Goal: Task Accomplishment & Management: Complete application form

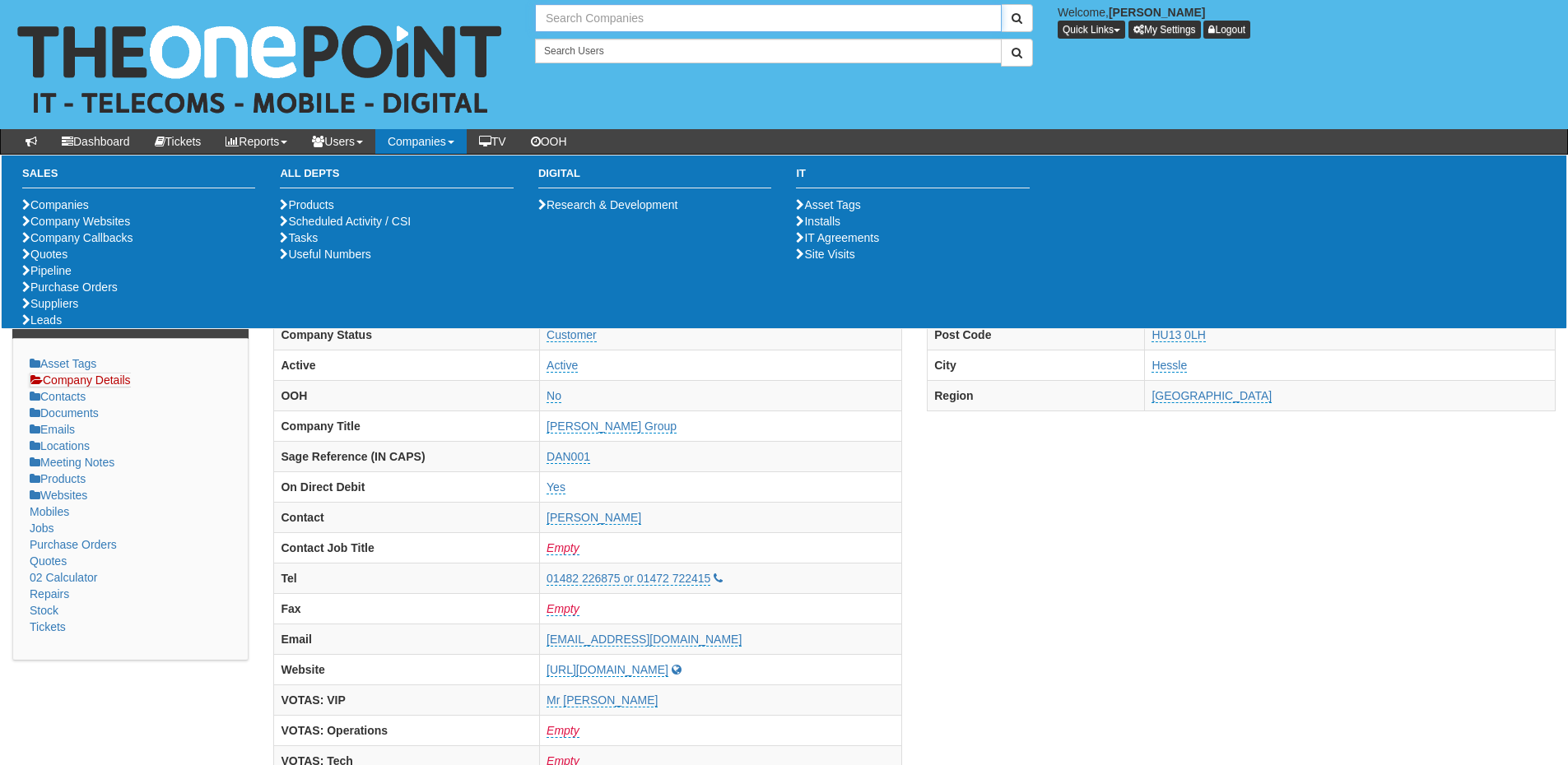
click at [584, 22] on input "text" at bounding box center [768, 18] width 466 height 28
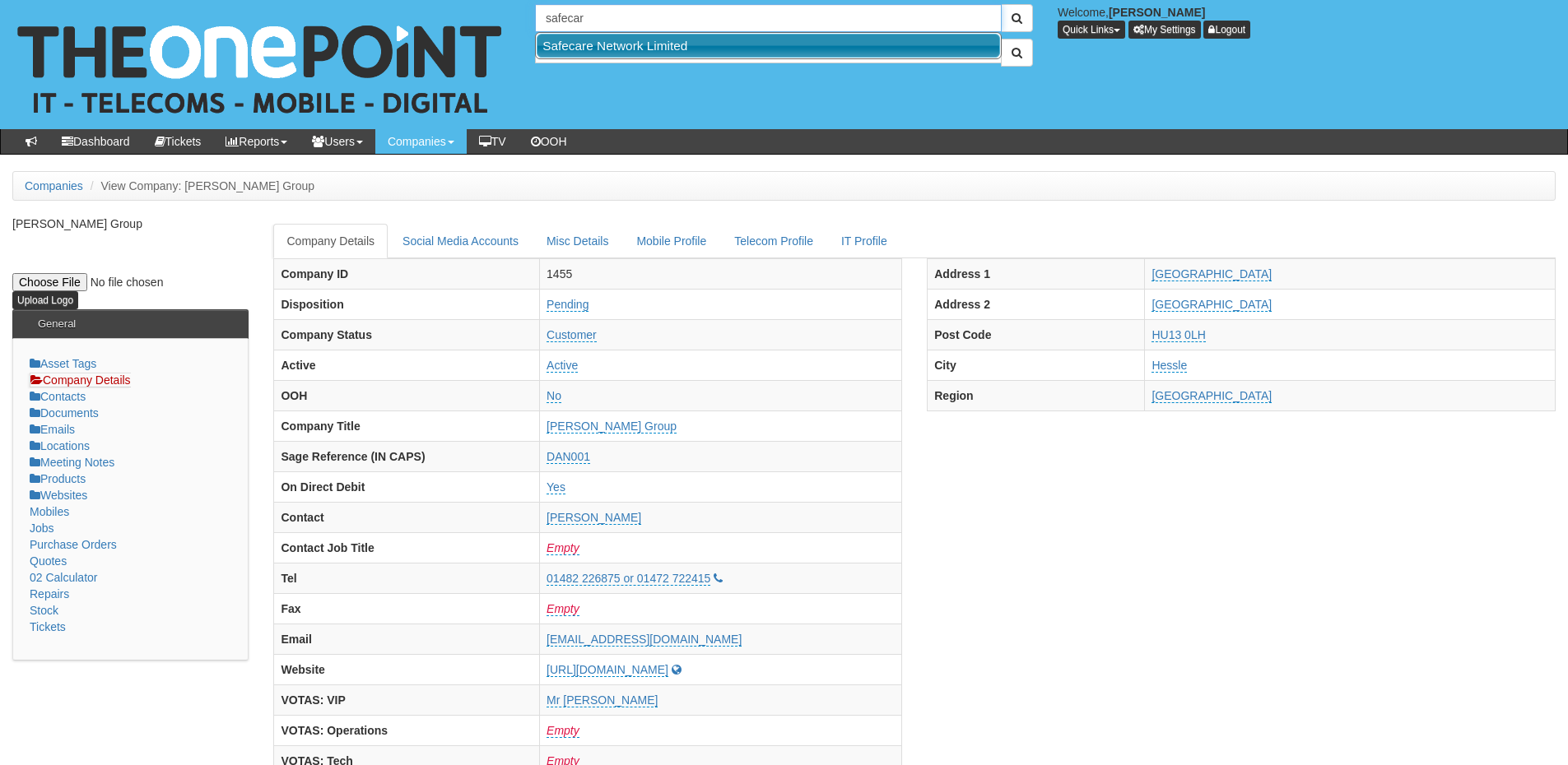
click at [595, 43] on link "Safecare Network Limited" at bounding box center [768, 46] width 463 height 24
type input "Safecare Network Limited"
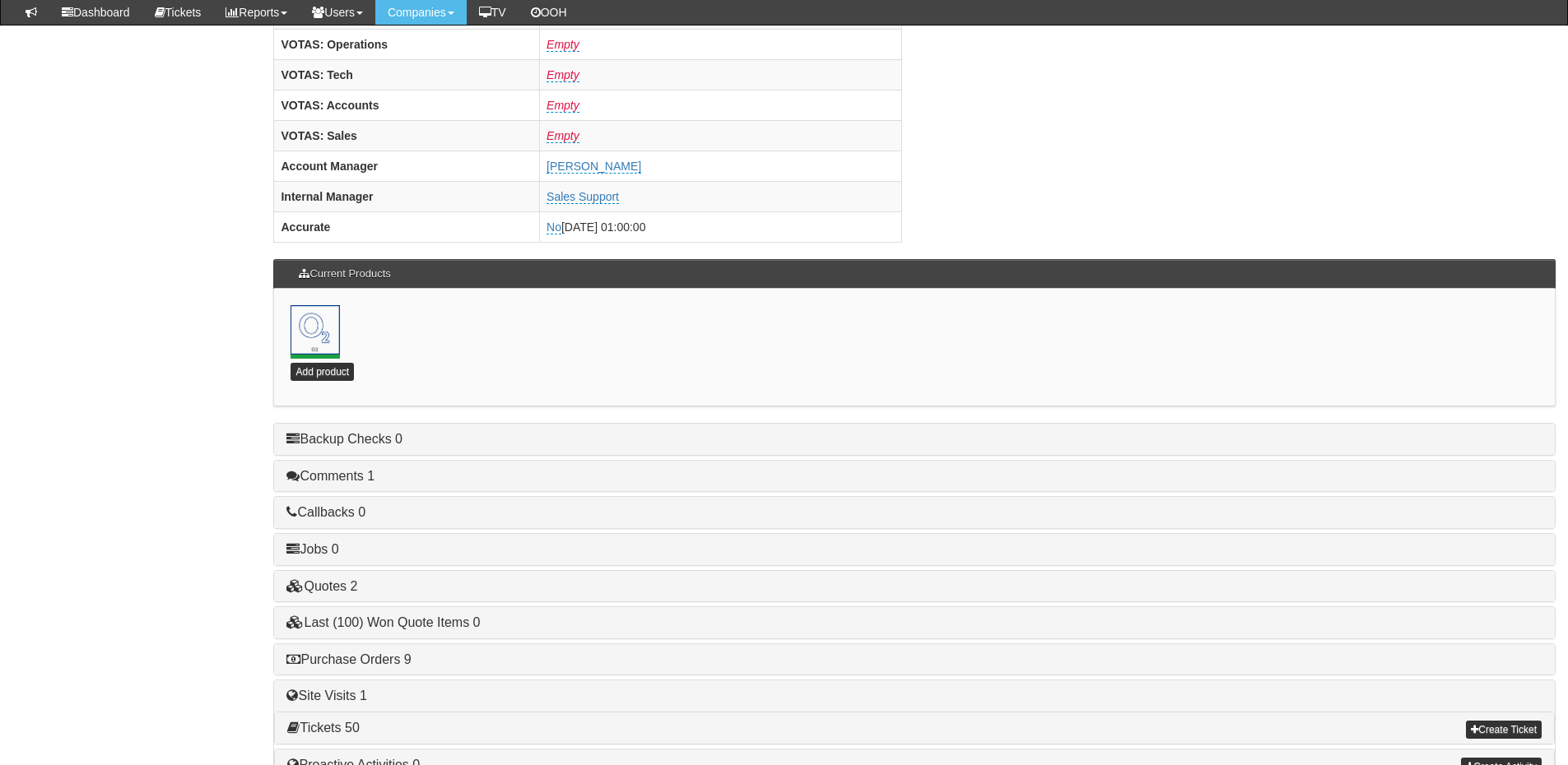
scroll to position [727, 0]
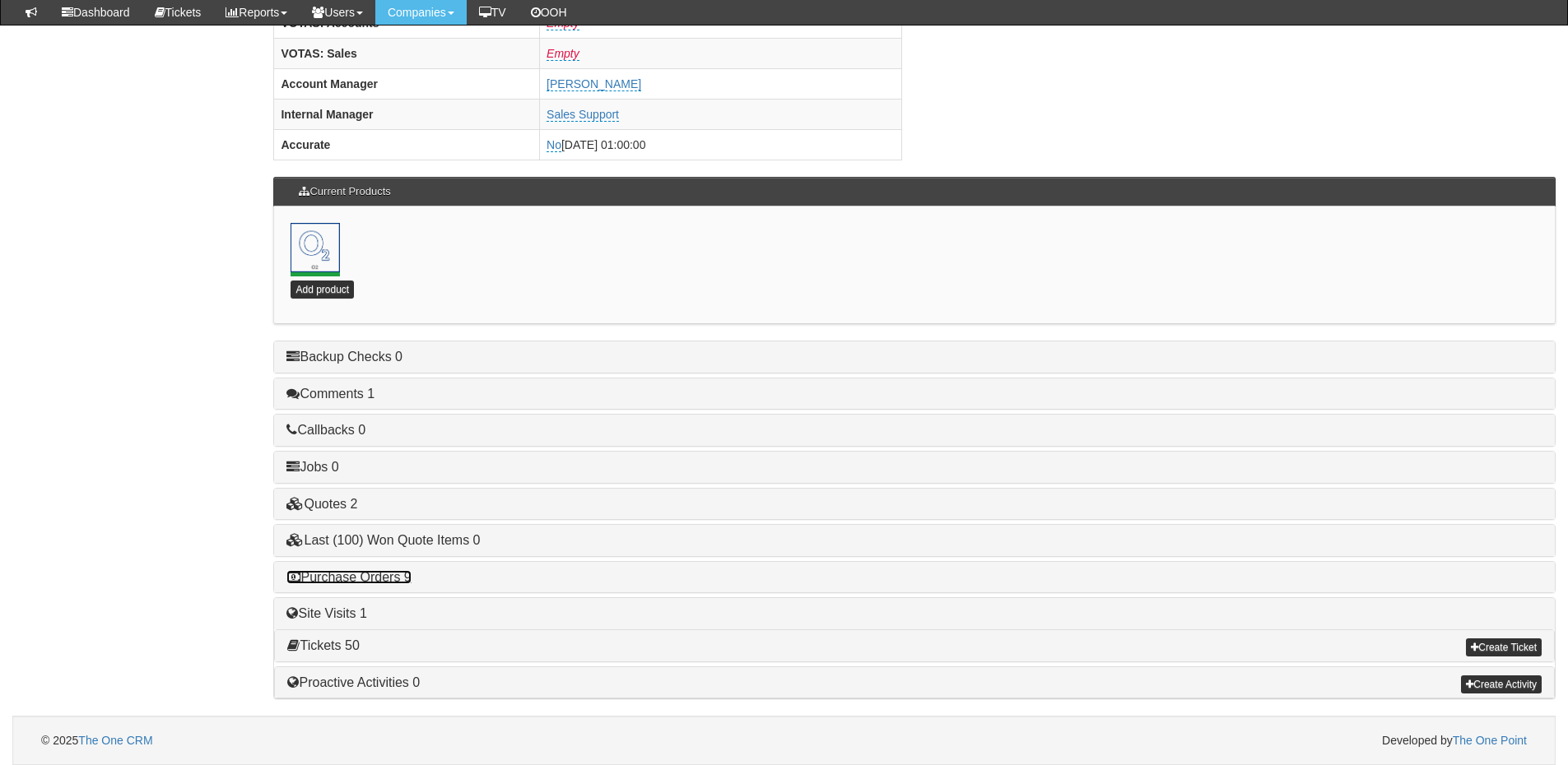
drag, startPoint x: 398, startPoint y: 574, endPoint x: 505, endPoint y: 582, distance: 107.3
click at [398, 574] on link "Purchase Orders 9" at bounding box center [349, 577] width 125 height 14
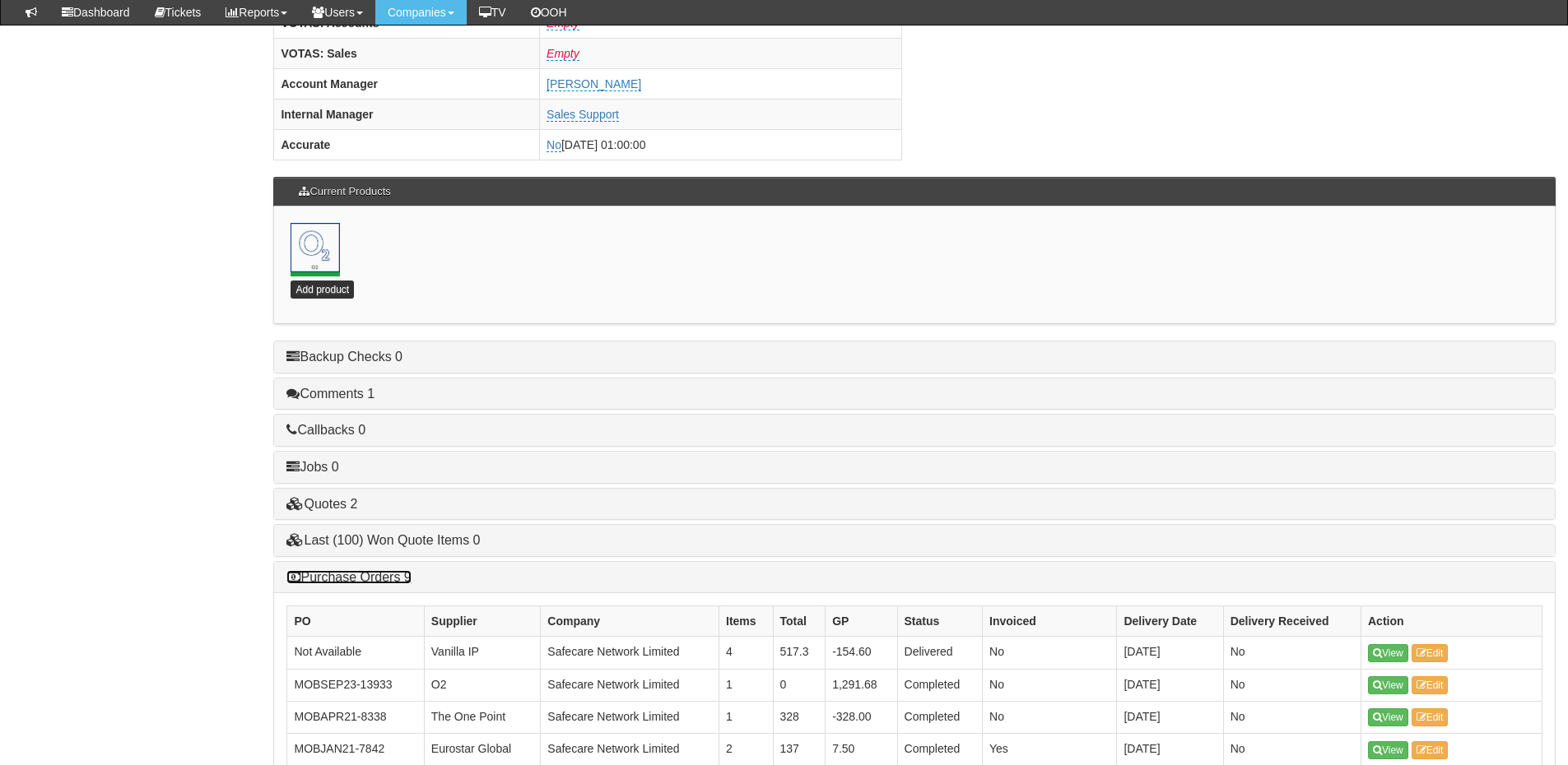
click at [352, 575] on link "Purchase Orders 9" at bounding box center [349, 577] width 125 height 14
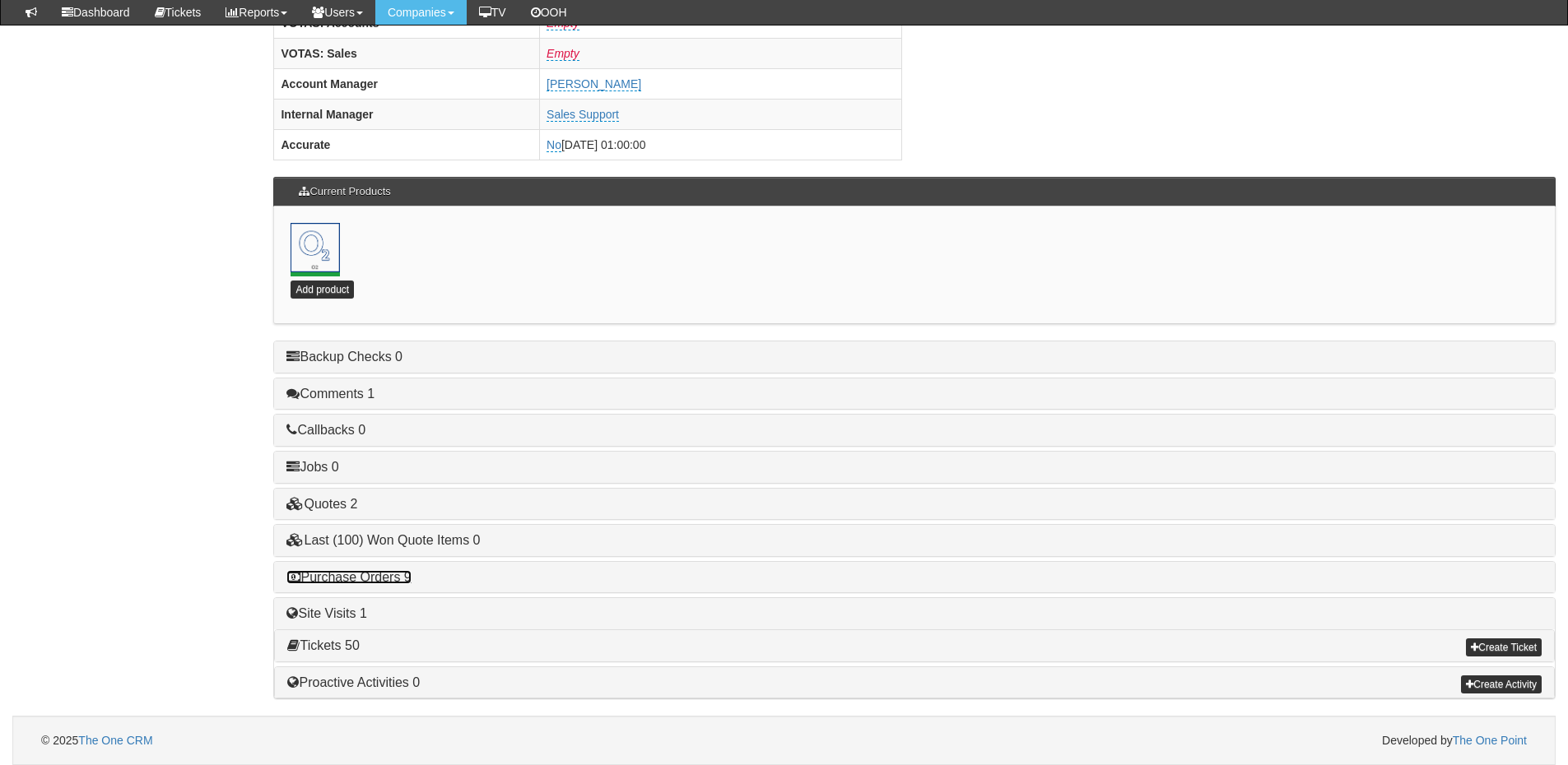
click at [363, 580] on link "Purchase Orders 9" at bounding box center [349, 577] width 125 height 14
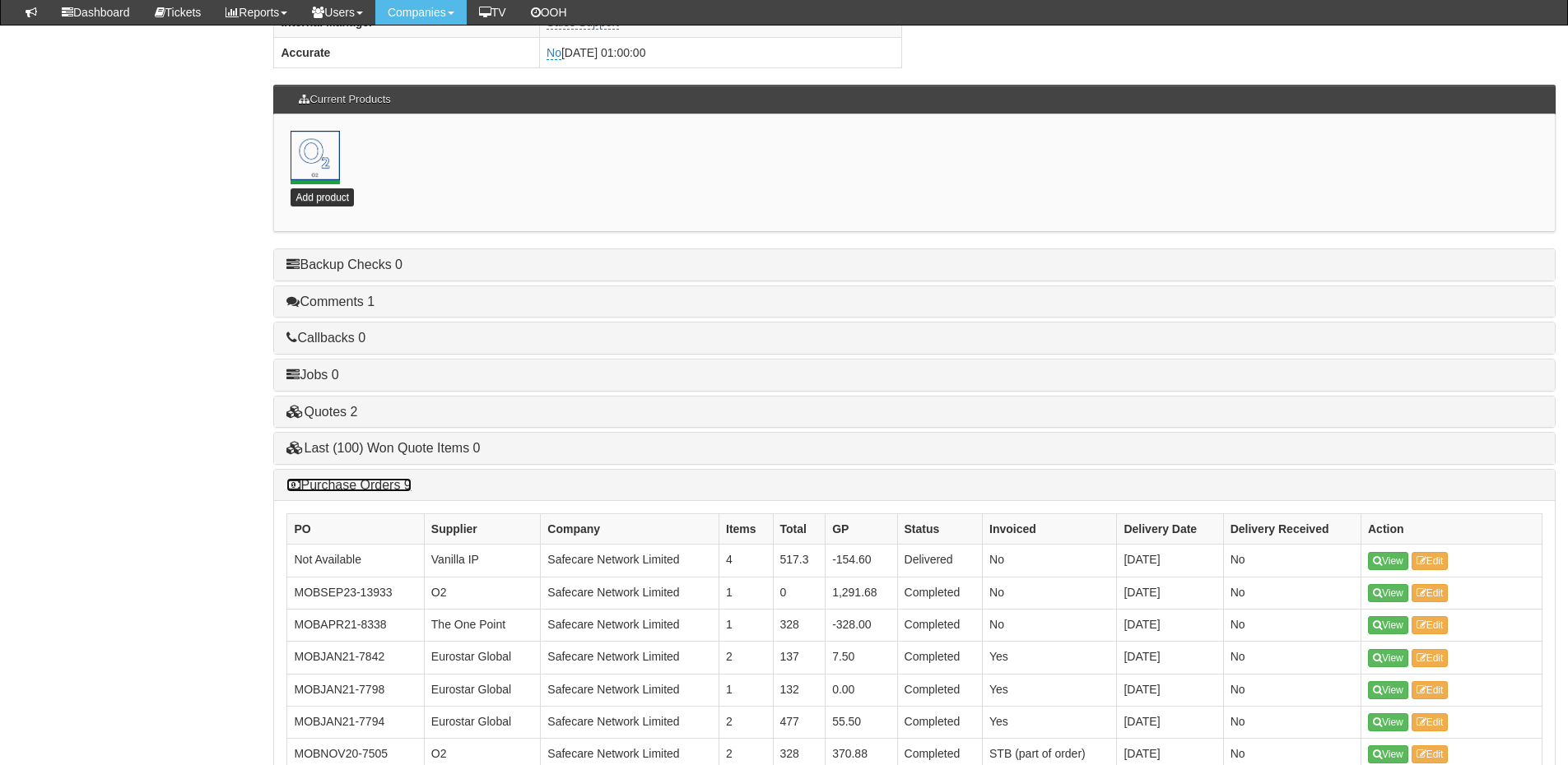
scroll to position [974, 0]
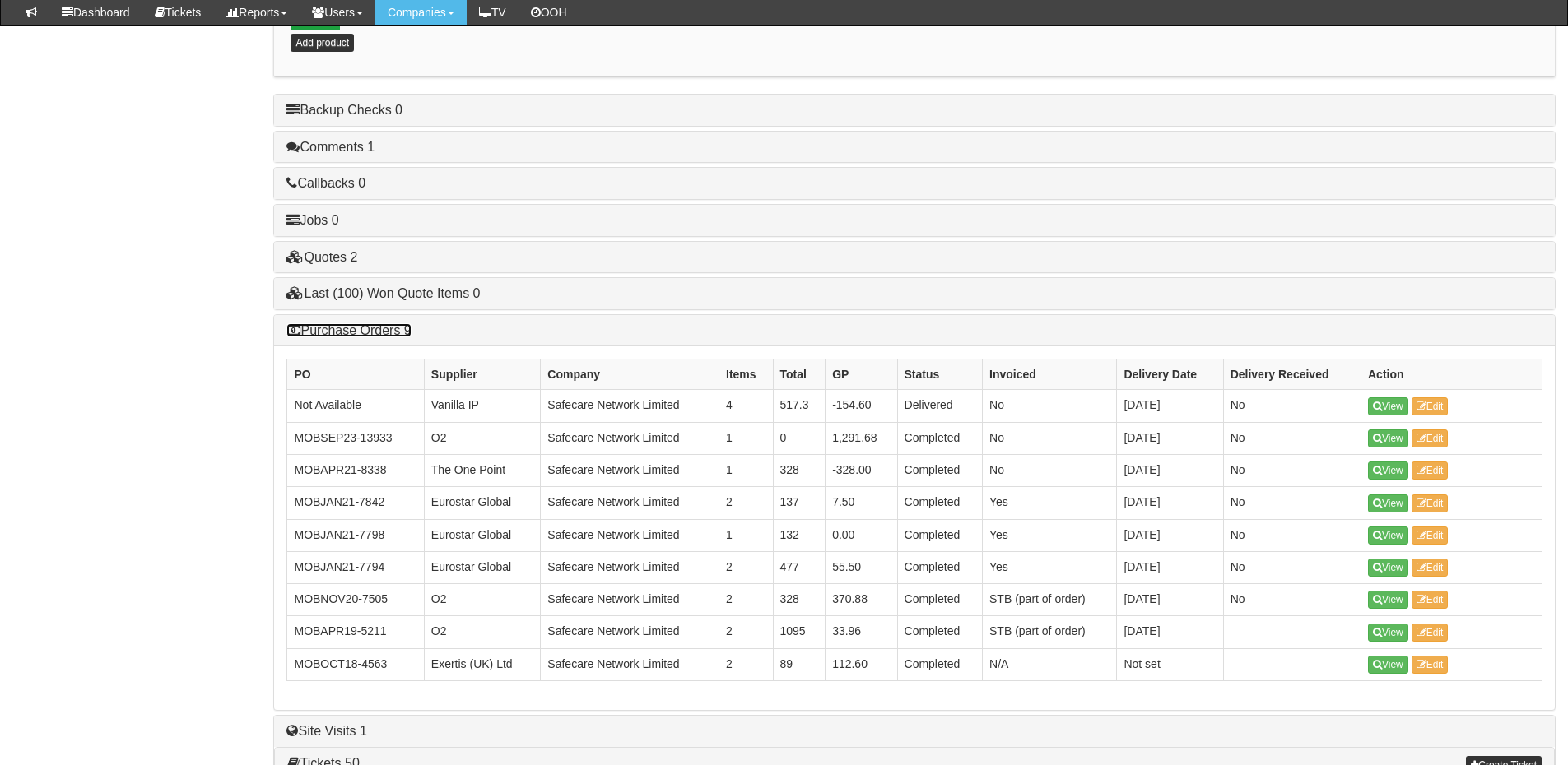
click at [342, 328] on link "Purchase Orders 9" at bounding box center [349, 330] width 125 height 14
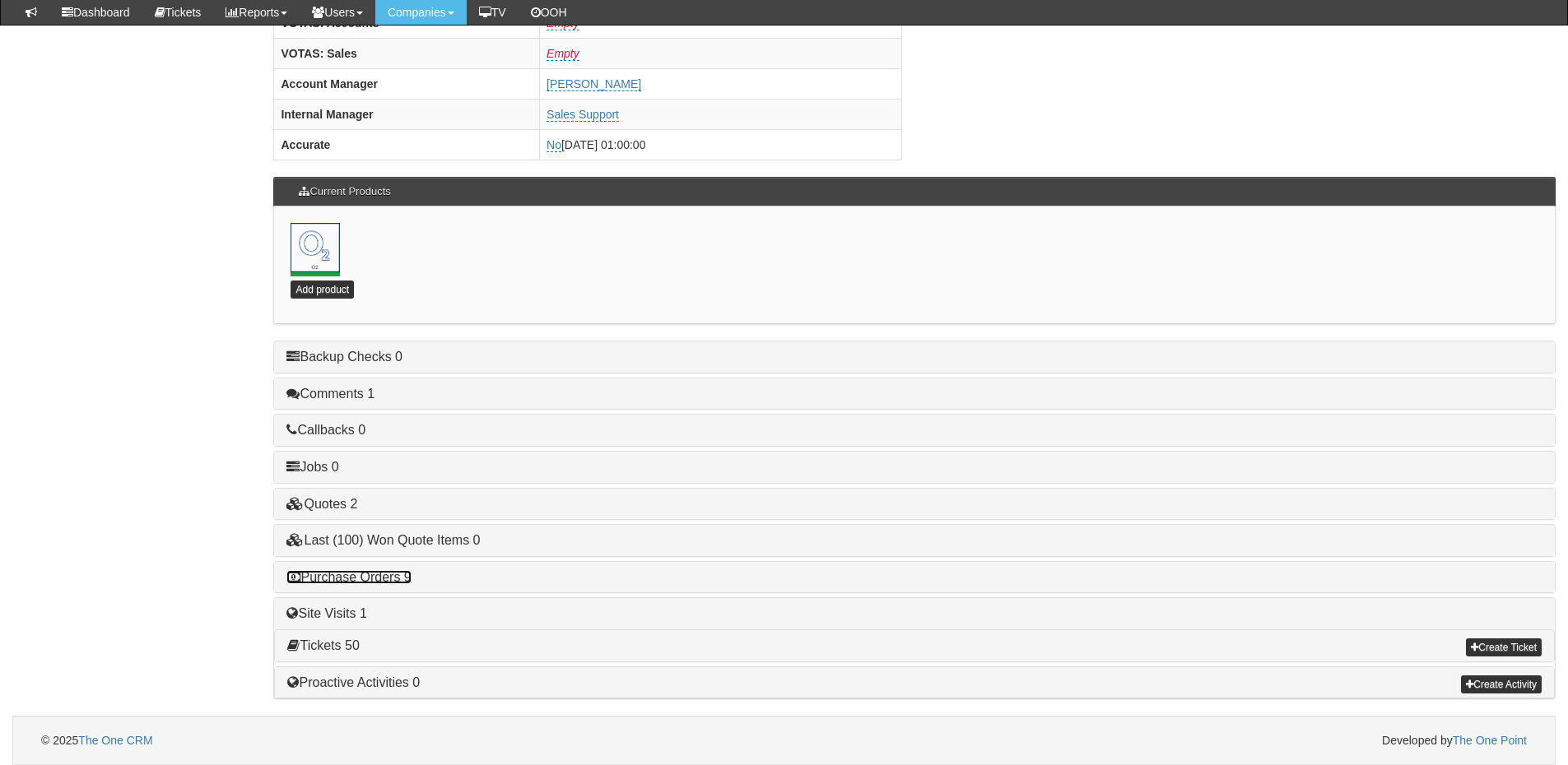
scroll to position [727, 0]
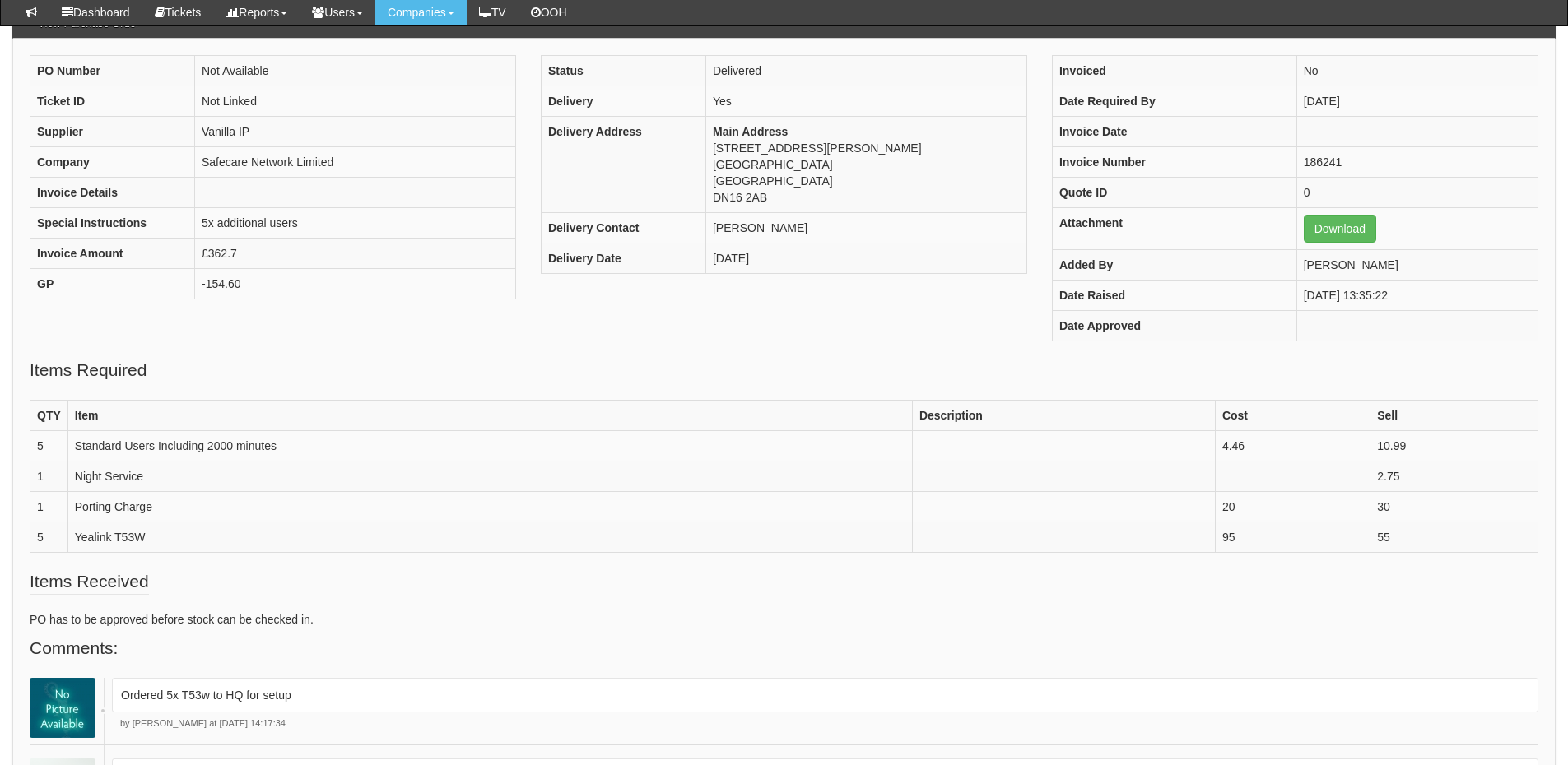
scroll to position [164, 0]
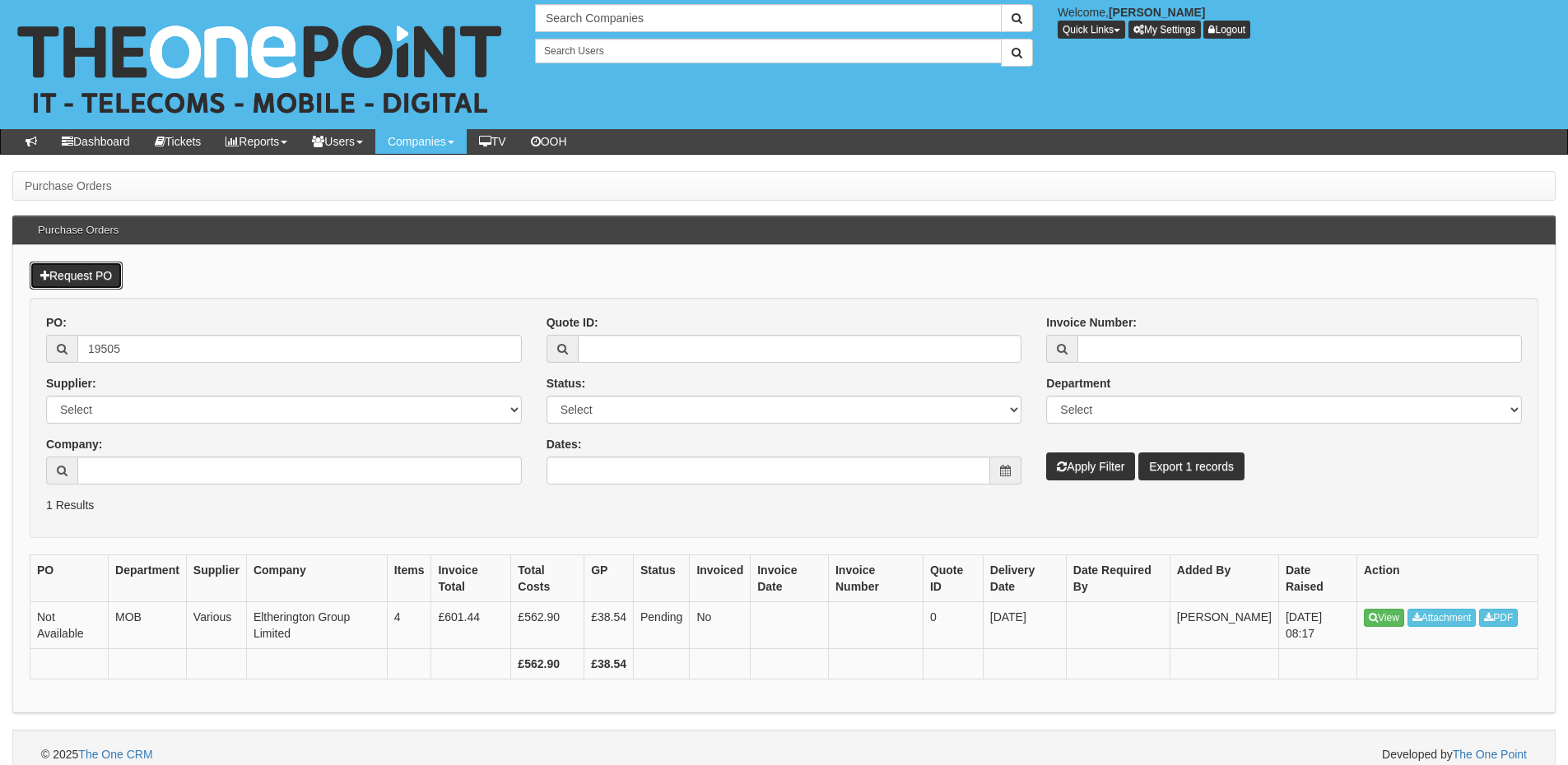
click at [90, 274] on link "Request PO" at bounding box center [76, 276] width 93 height 28
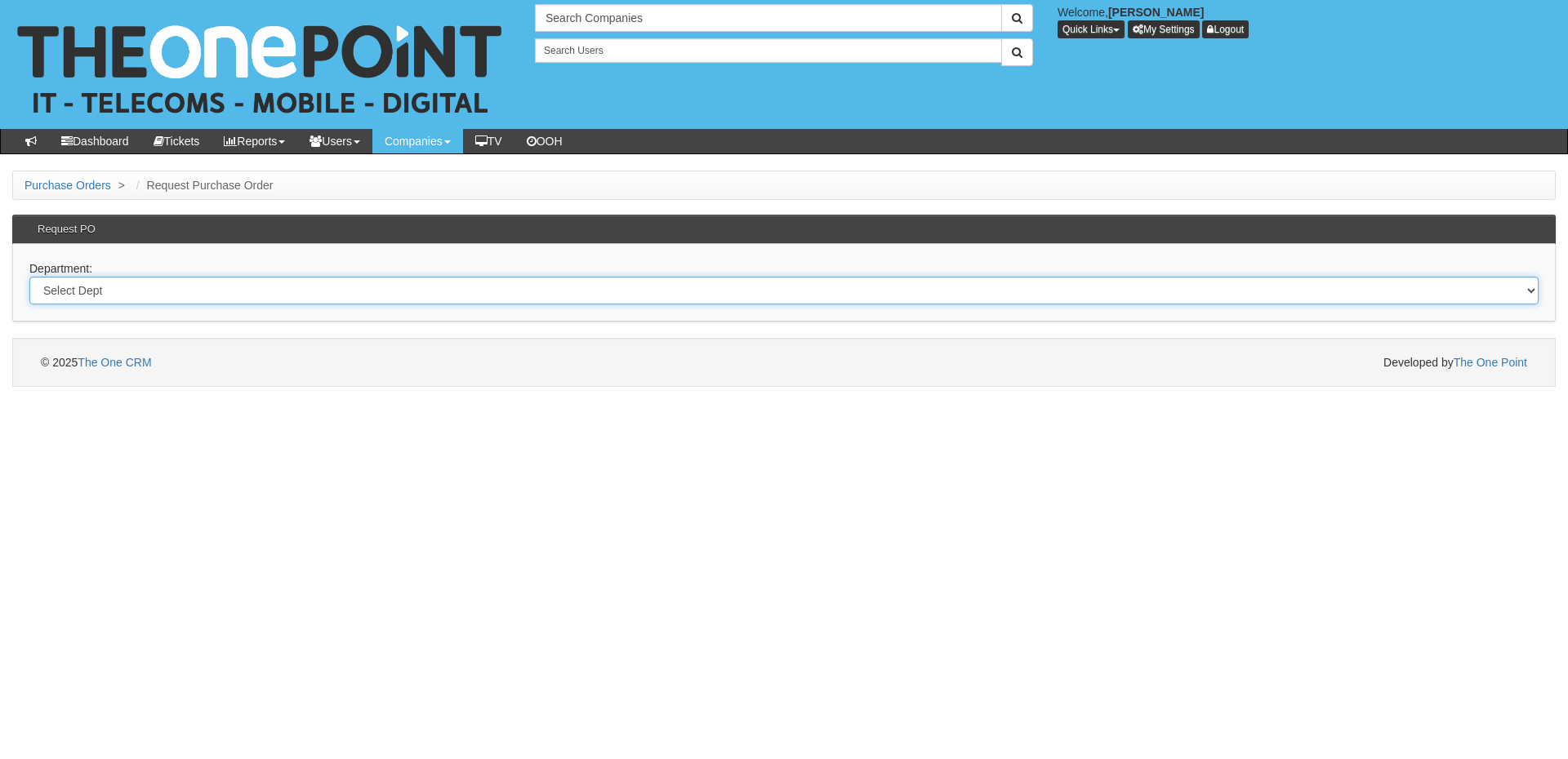
click at [343, 299] on select "Select Dept Digital Internal IT Mobiles Marketing Telecoms" at bounding box center [784, 290] width 1509 height 28
select select "?pipeID=&dept=IT"
click at [29, 277] on select "Select Dept Digital Internal IT Mobiles Marketing Telecoms" at bounding box center [784, 290] width 1509 height 28
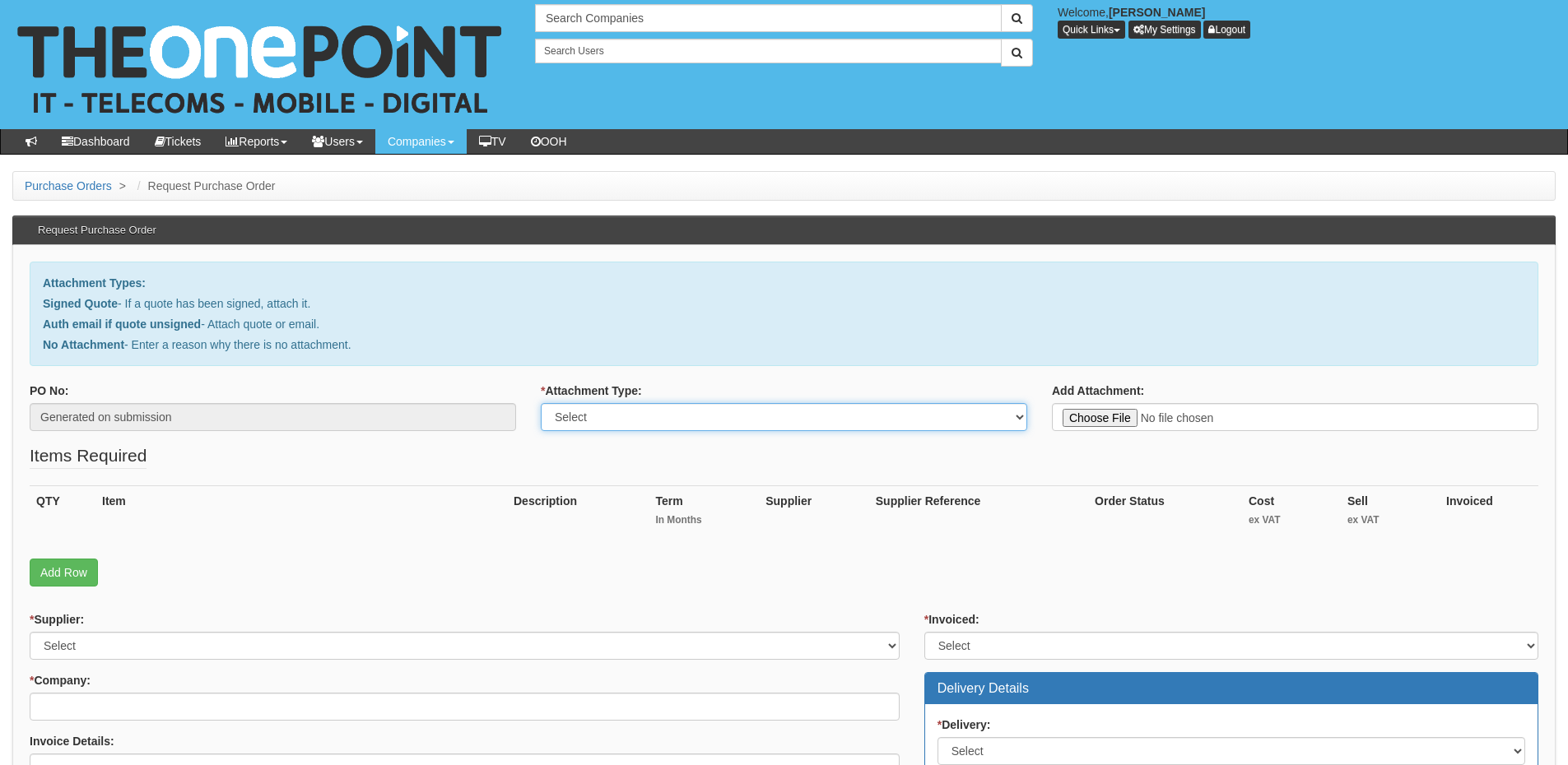
drag, startPoint x: 644, startPoint y: 417, endPoint x: 641, endPoint y: 429, distance: 12.4
click at [644, 417] on select "Select Signed Quote Auth email with quote if unsigned No Attachment" at bounding box center [784, 416] width 486 height 28
select select "Auth email if quote unsigned"
click at [541, 403] on select "Select Signed Quote Auth email with quote if unsigned No Attachment" at bounding box center [784, 416] width 486 height 28
type input "C:\fakepath\RE_ Order from Kit Fund (1).msg"
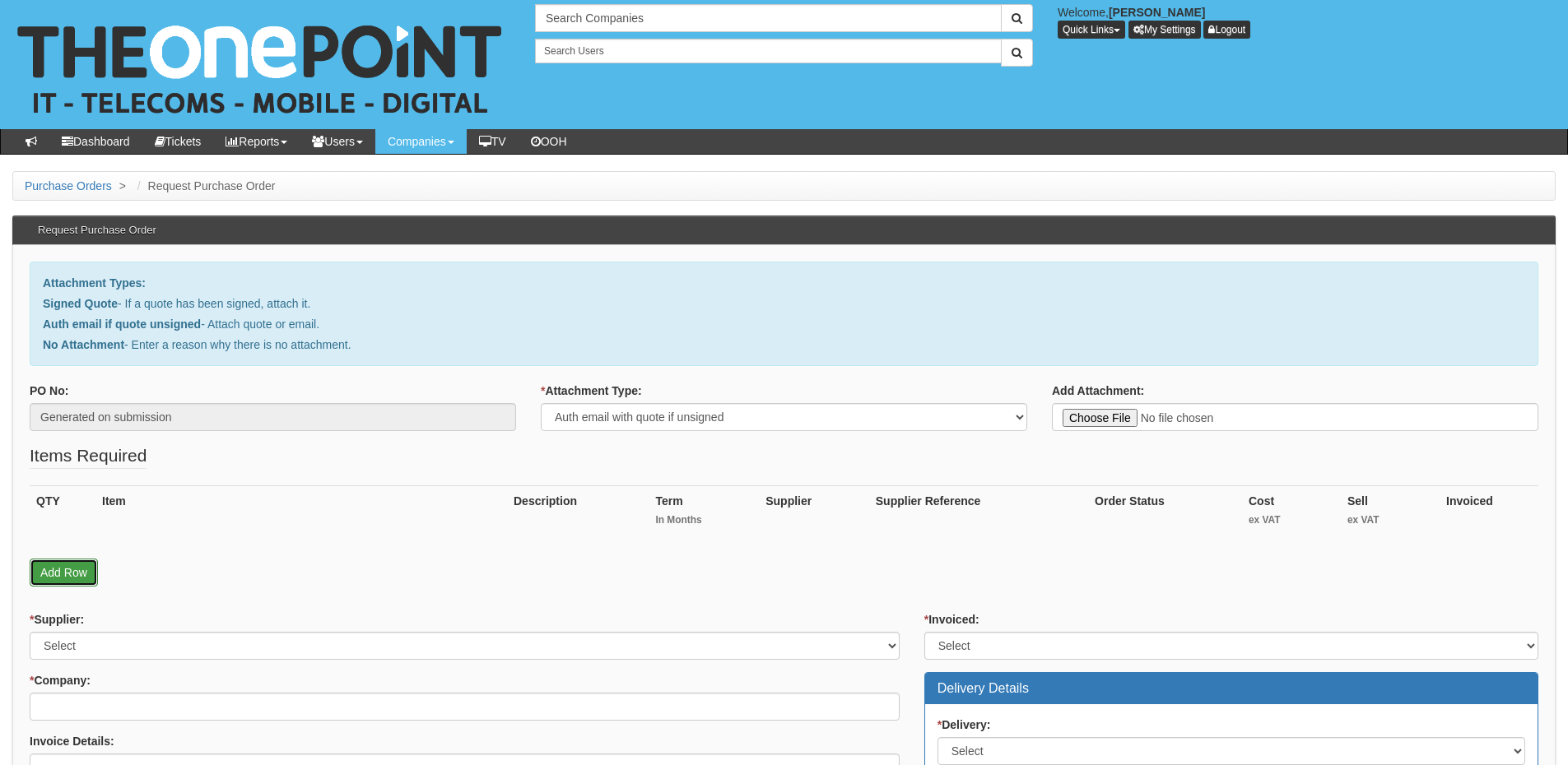
click at [58, 578] on link "Add Row" at bounding box center [64, 572] width 69 height 28
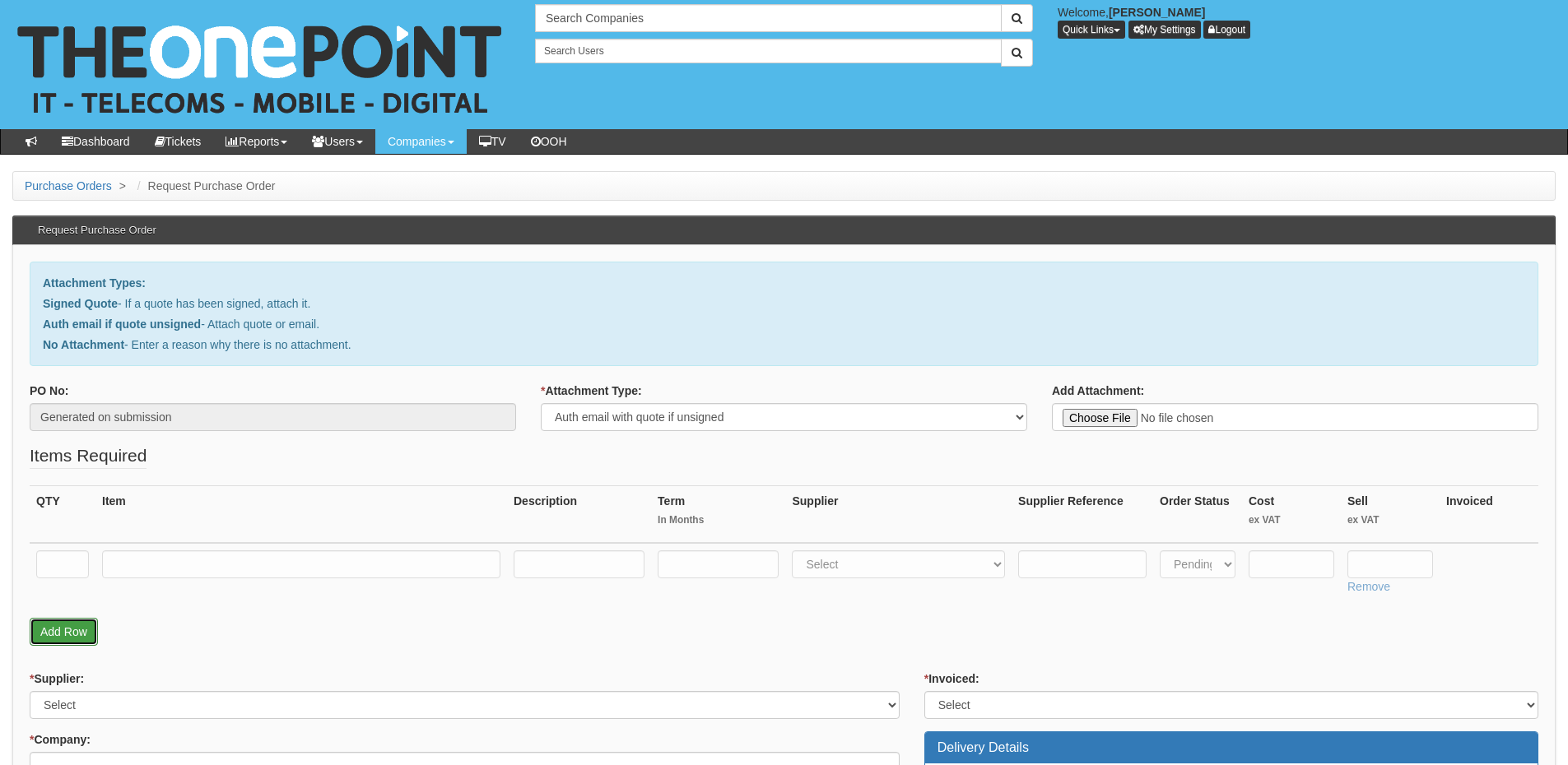
click at [70, 629] on link "Add Row" at bounding box center [64, 632] width 69 height 28
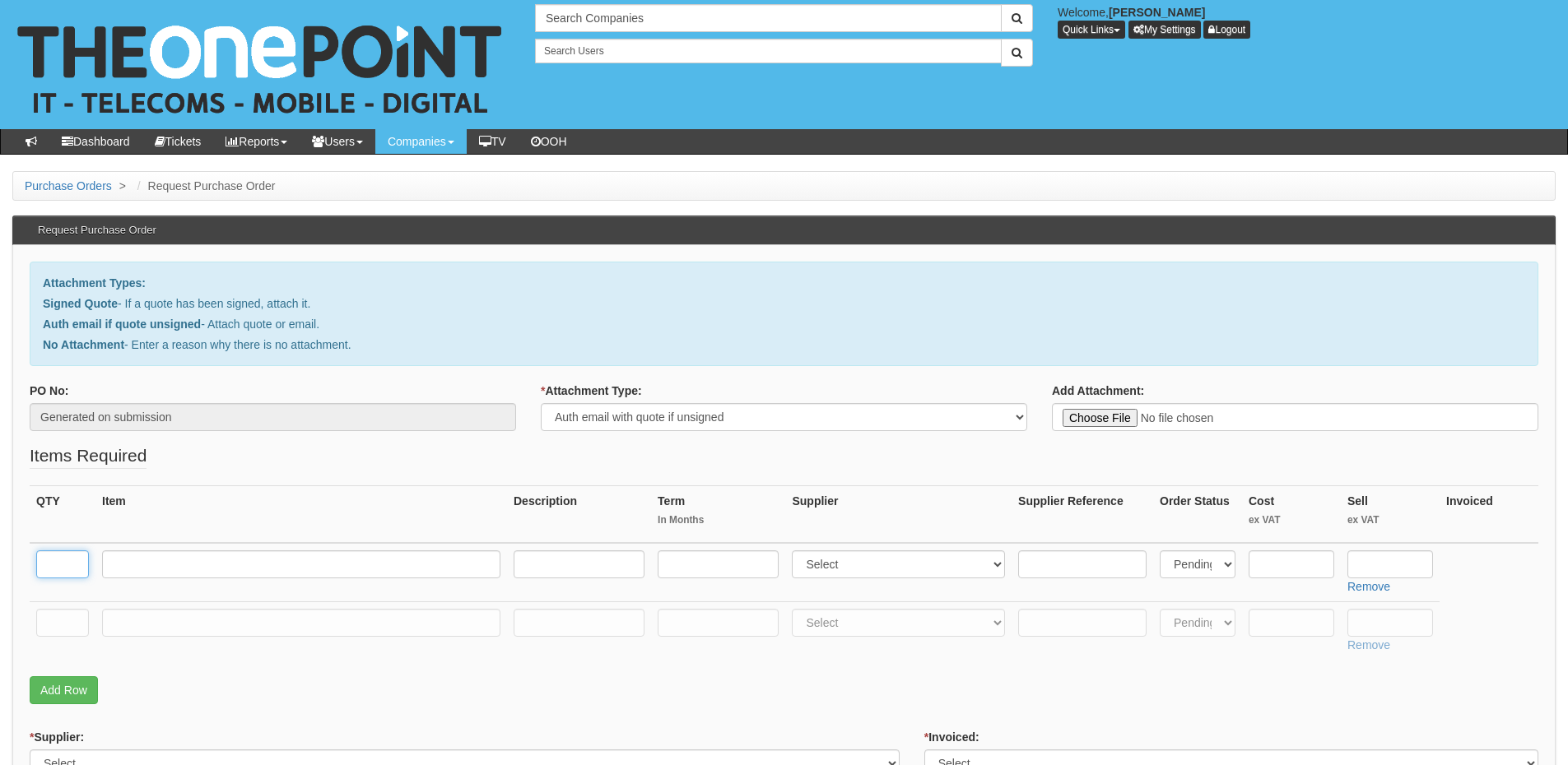
click at [63, 565] on input "text" at bounding box center [63, 564] width 53 height 28
type input "1"
click at [62, 627] on input "text" at bounding box center [63, 623] width 53 height 28
type input "1"
click at [54, 686] on link "Add Row" at bounding box center [64, 690] width 69 height 28
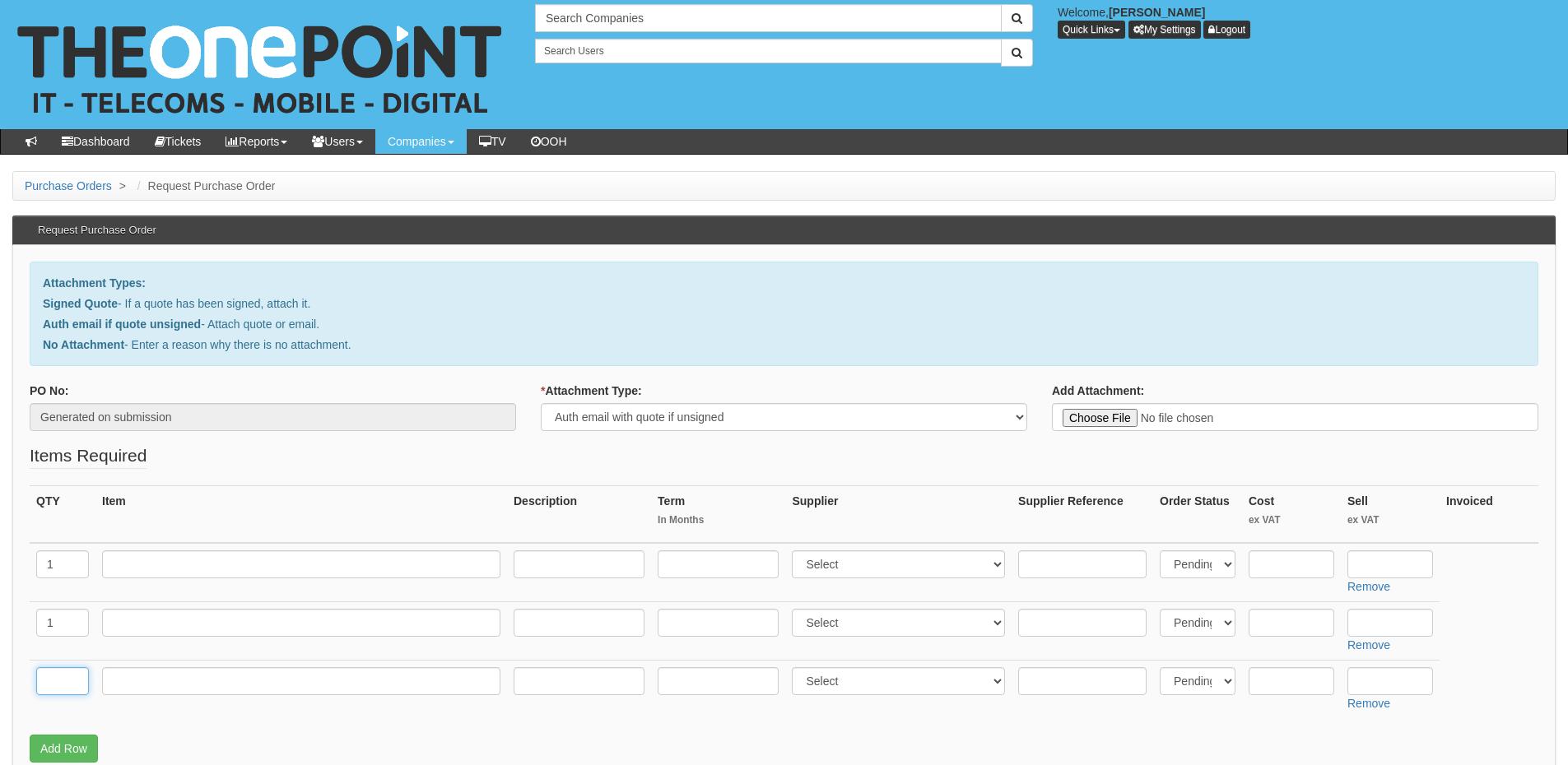
click at [53, 688] on input "text" at bounding box center [63, 681] width 53 height 28
type input "1"
click at [153, 680] on input "text" at bounding box center [301, 681] width 399 height 28
type input "Delivery"
click at [1392, 677] on input "text" at bounding box center [1389, 681] width 86 height 28
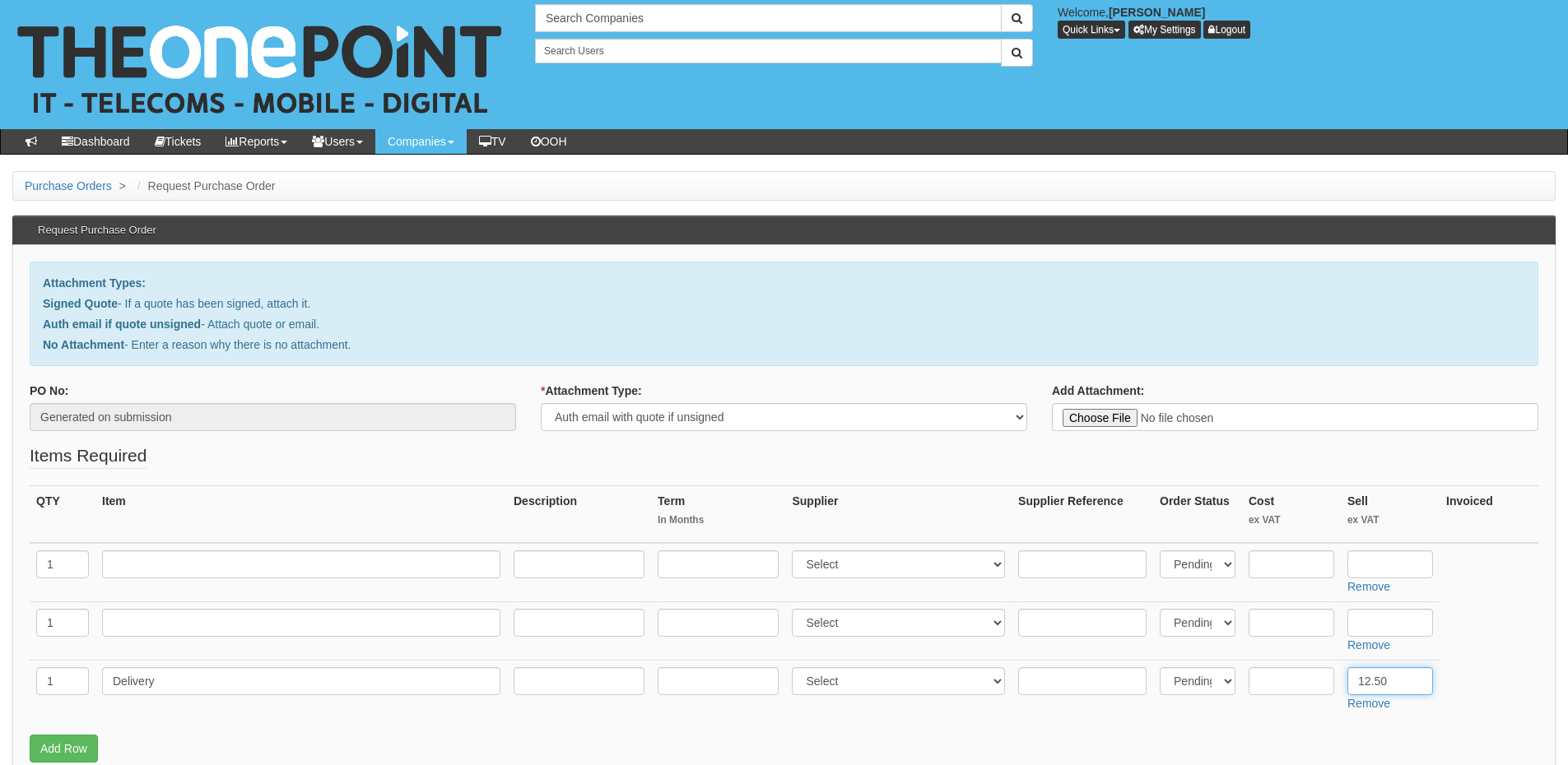
type input "12.50"
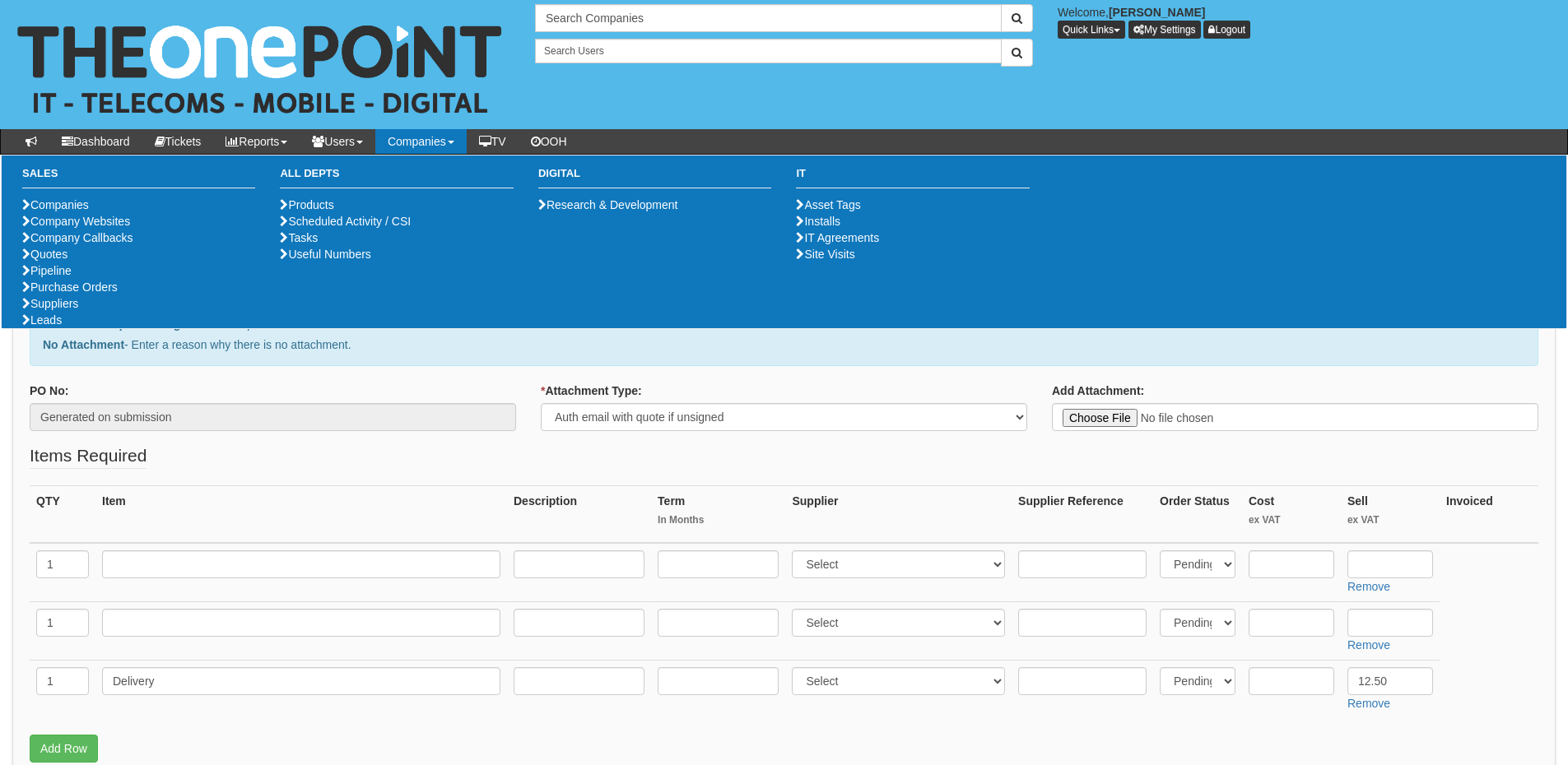
click at [220, 551] on td at bounding box center [301, 572] width 411 height 59
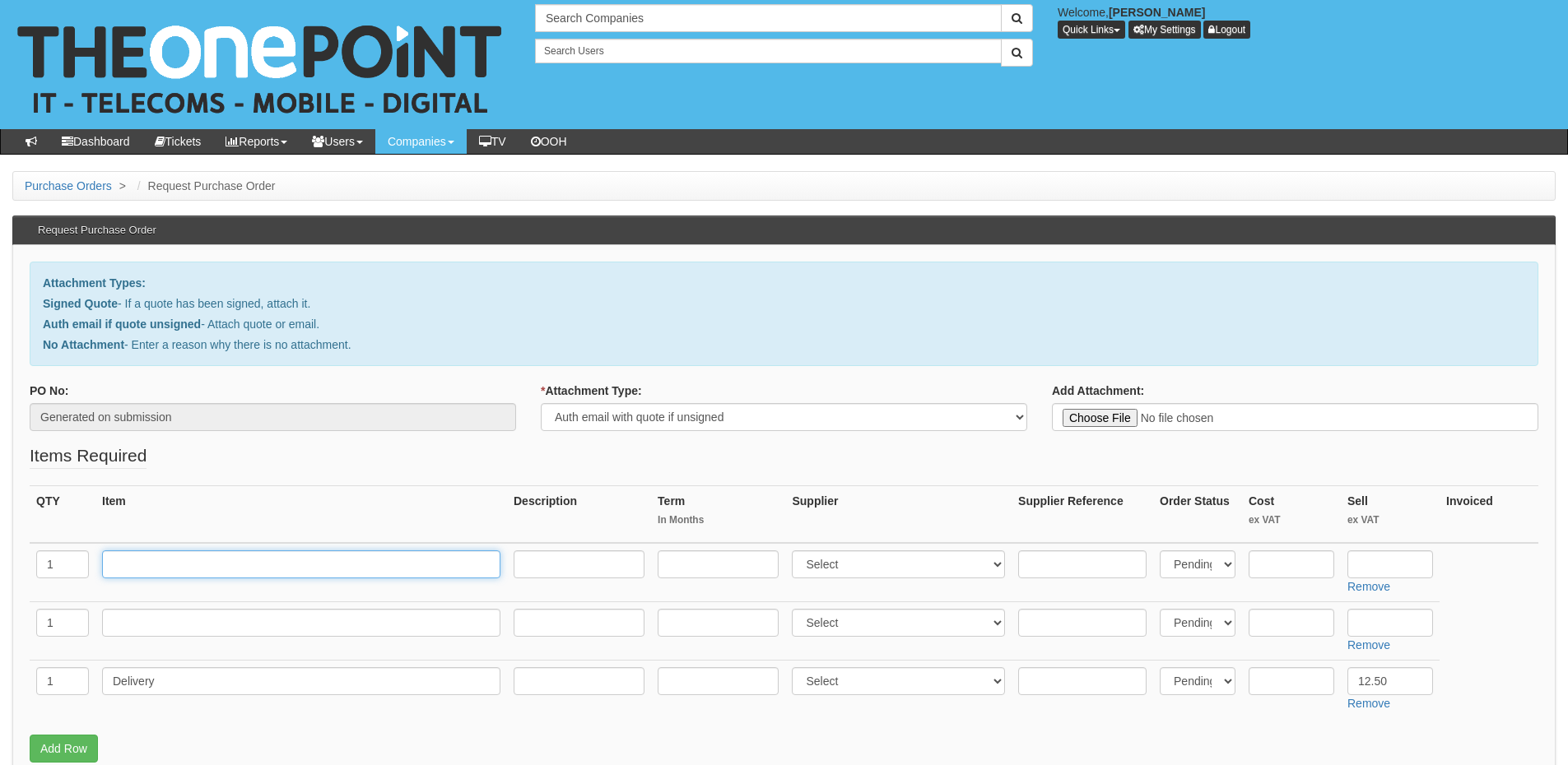
click at [220, 560] on input "text" at bounding box center [301, 564] width 399 height 28
paste input "HP OmniBook 7 17" Next Gen AI Laptop - Intel® Core™ Ultra 5, 16GB, Touchscreen"
type input "HP OmniBook 7 17" Next Gen AI Laptop - Intel® Core™ Ultra 5, 16GB, Touchscreen"
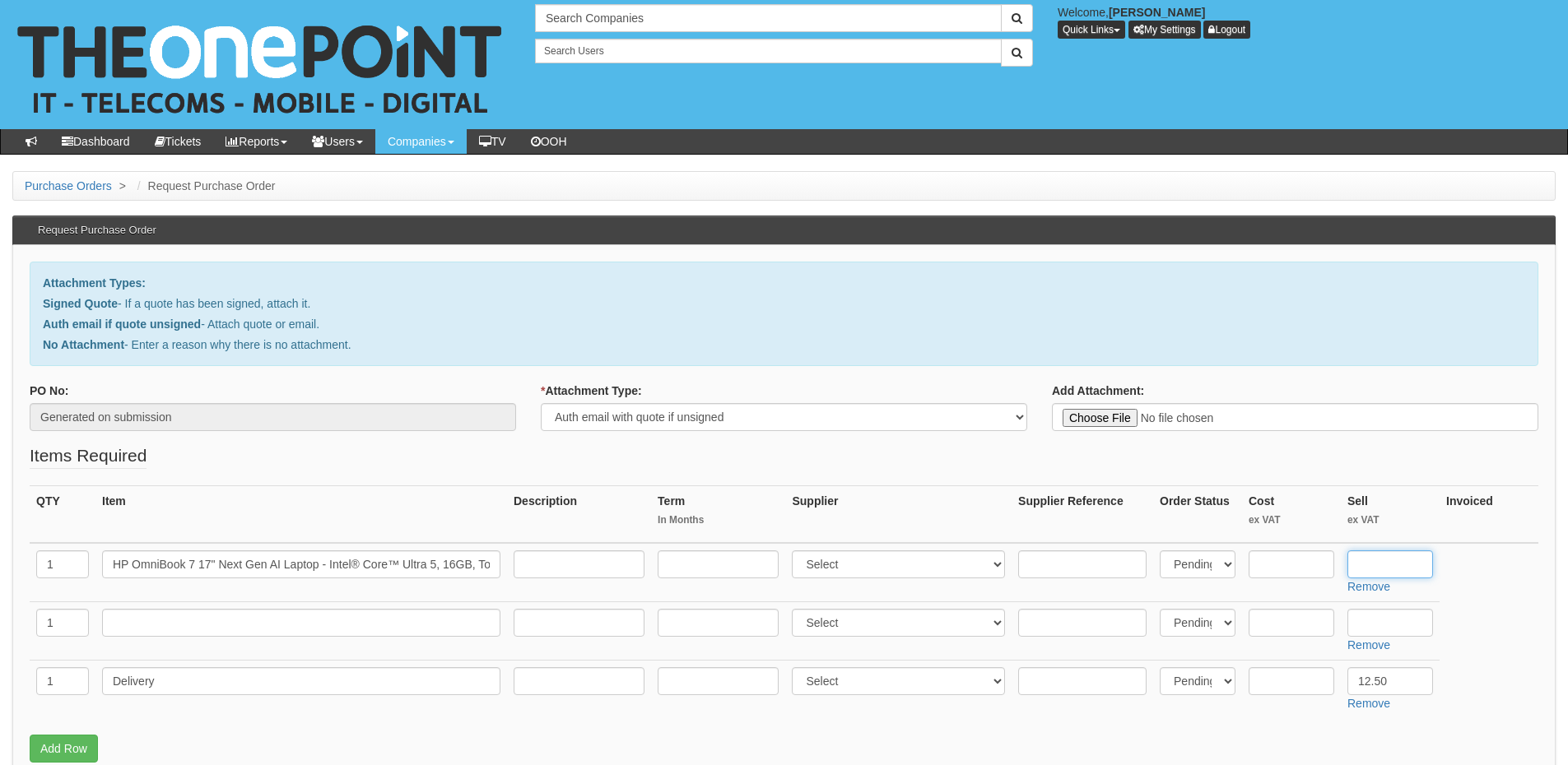
click at [1366, 554] on input "text" at bounding box center [1389, 564] width 86 height 28
paste input "602.50"
type input "602.50"
click at [1278, 563] on input "text" at bounding box center [1291, 564] width 86 height 28
type input "582.50"
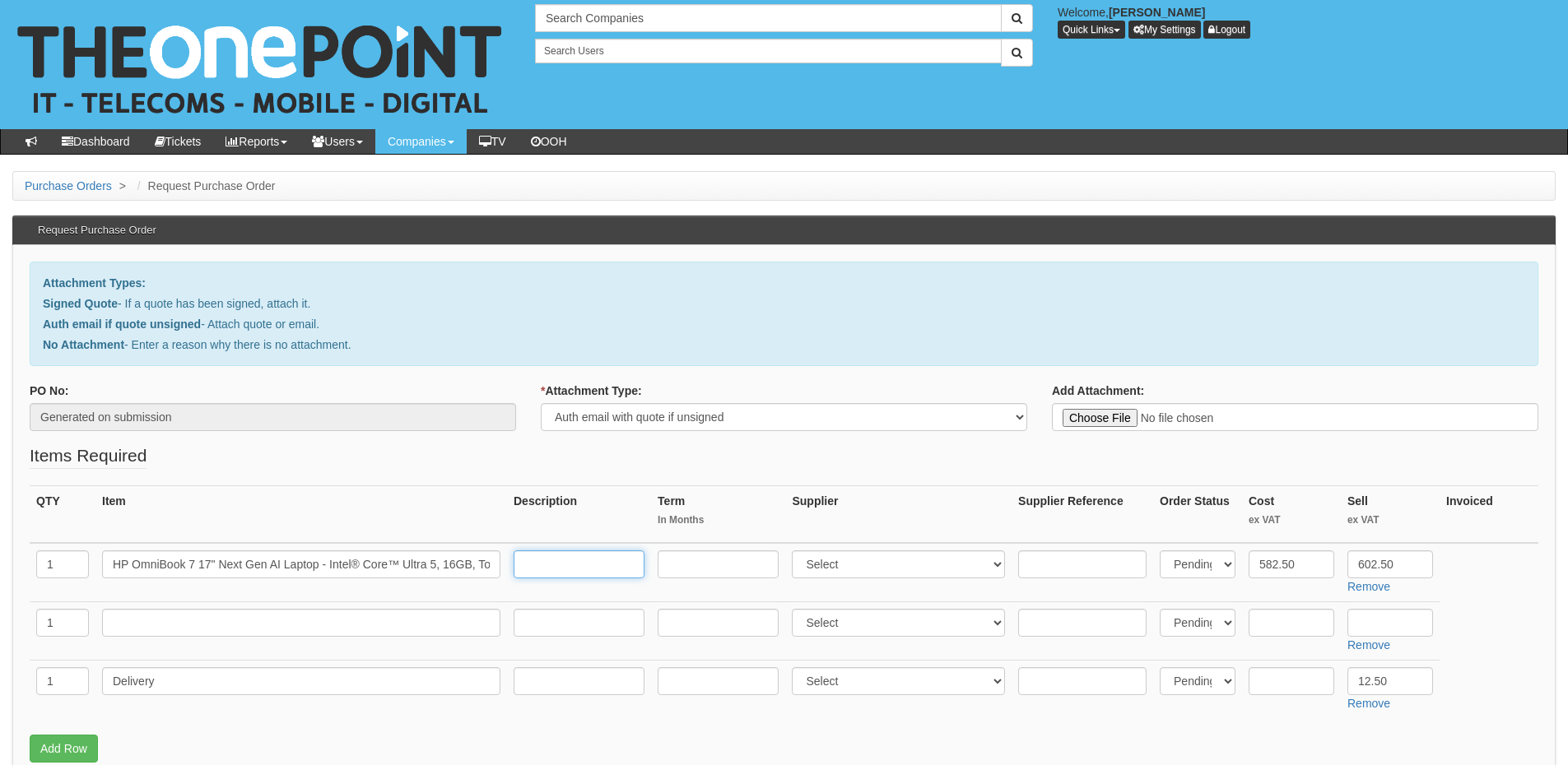
click at [623, 565] on input "text" at bounding box center [579, 564] width 131 height 28
paste input "https://www.hp.com/gb-en/shop/product.aspx?id=BG3H4EA&opt=ABU&sel=NTB&jumpid=cs…"
type input "https://www.hp.com/gb-en/shop/product.aspx?id=BG3H4EA&opt=ABU&sel=NTB&jumpid=cs…"
click at [848, 572] on select "Select 123 REG.co.uk 1Password 3 4Gon AA Jones Electric Ltd Abzorb Access Group…" at bounding box center [897, 564] width 213 height 28
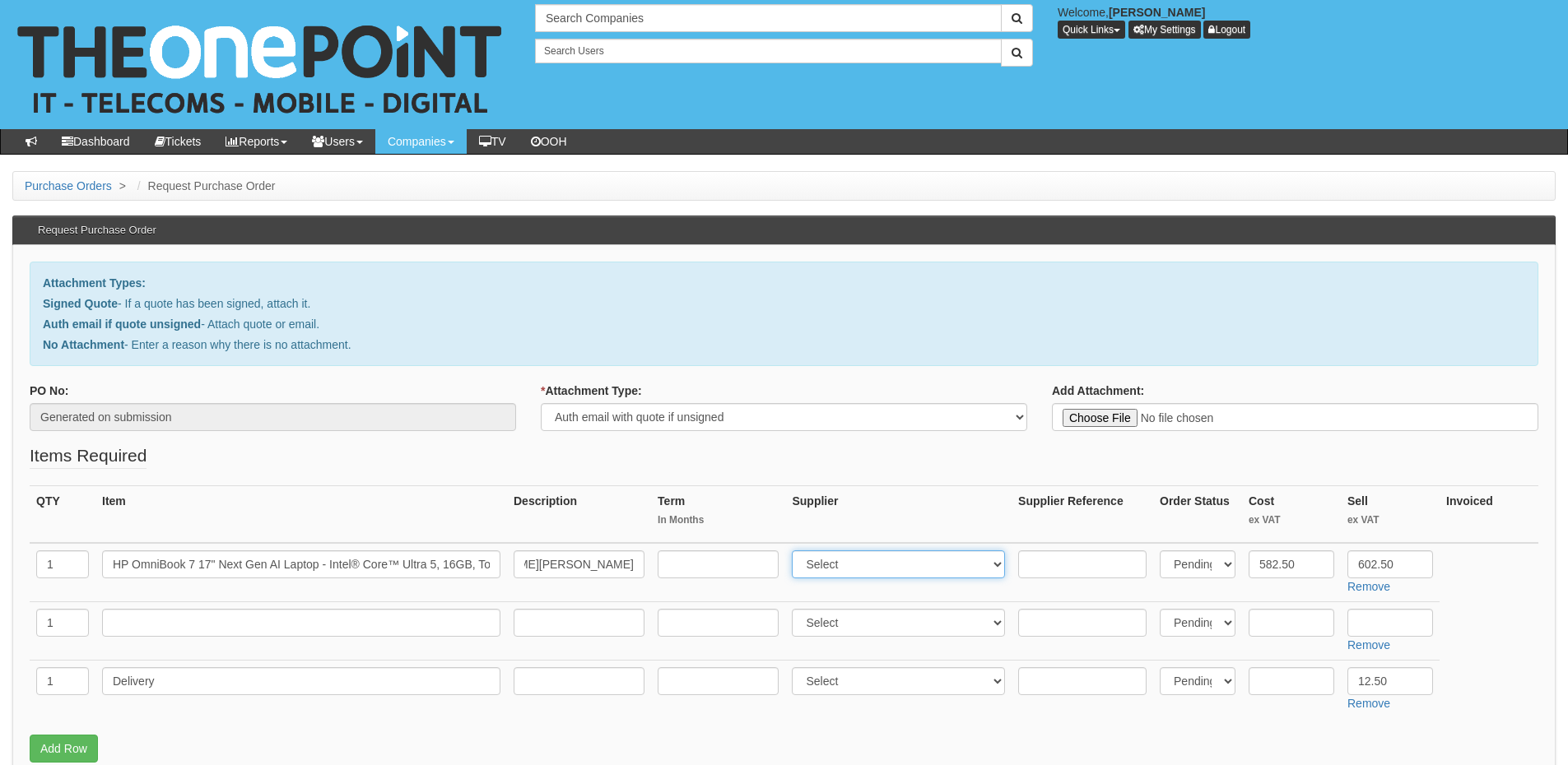
scroll to position [0, 0]
select select "124"
click at [795, 550] on select "Select 123 REG.co.uk 1Password 3 4Gon AA Jones Electric Ltd Abzorb Access Group…" at bounding box center [897, 564] width 213 height 28
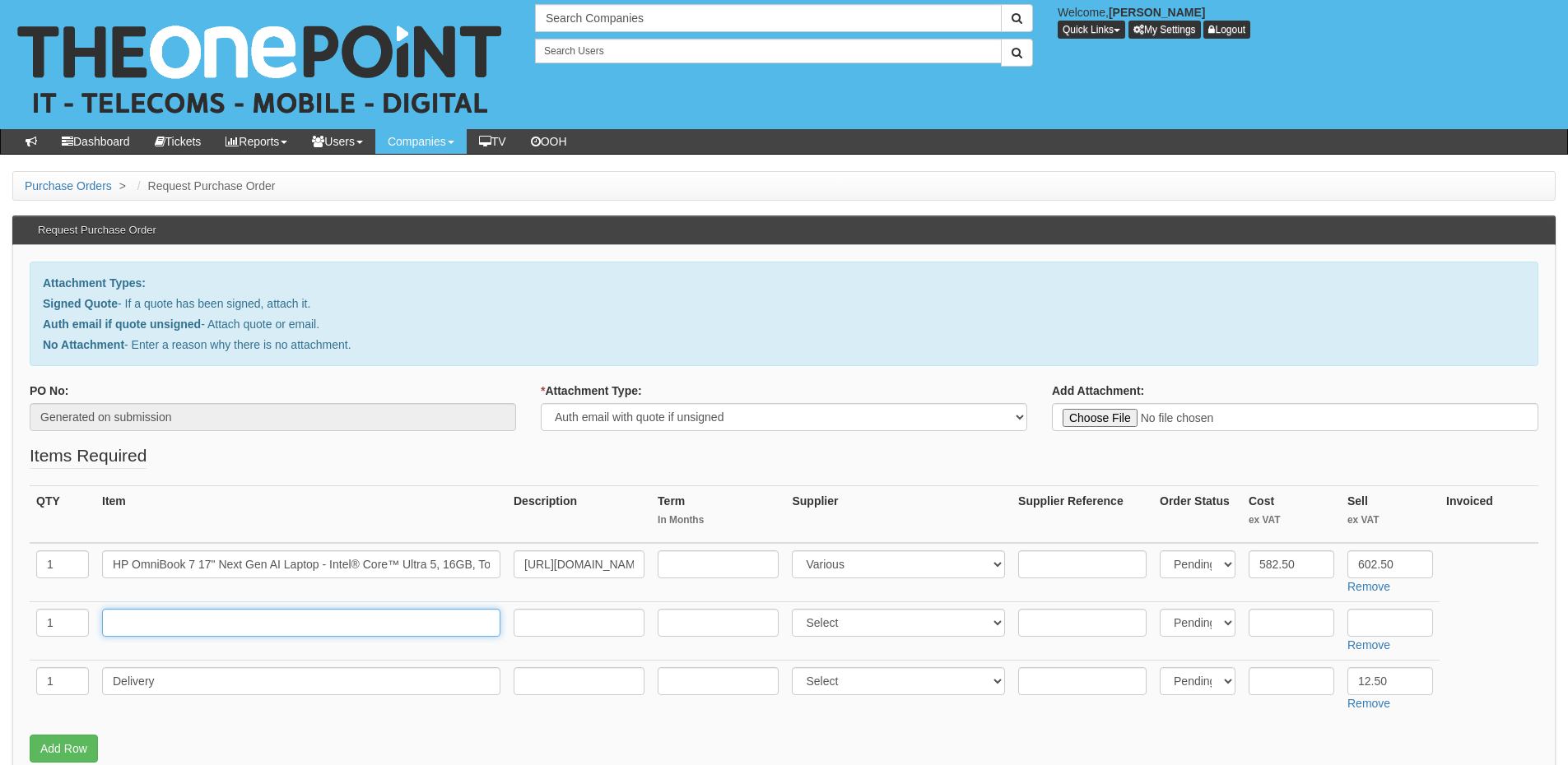
click at [281, 621] on input "text" at bounding box center [301, 623] width 399 height 28
click at [427, 620] on input "text" at bounding box center [301, 623] width 399 height 28
paste input "Apple AirPods Pro 2nd Generation"
type input "Apple AirPods Pro 2nd Generation"
click at [1393, 625] on input "text" at bounding box center [1389, 623] width 86 height 28
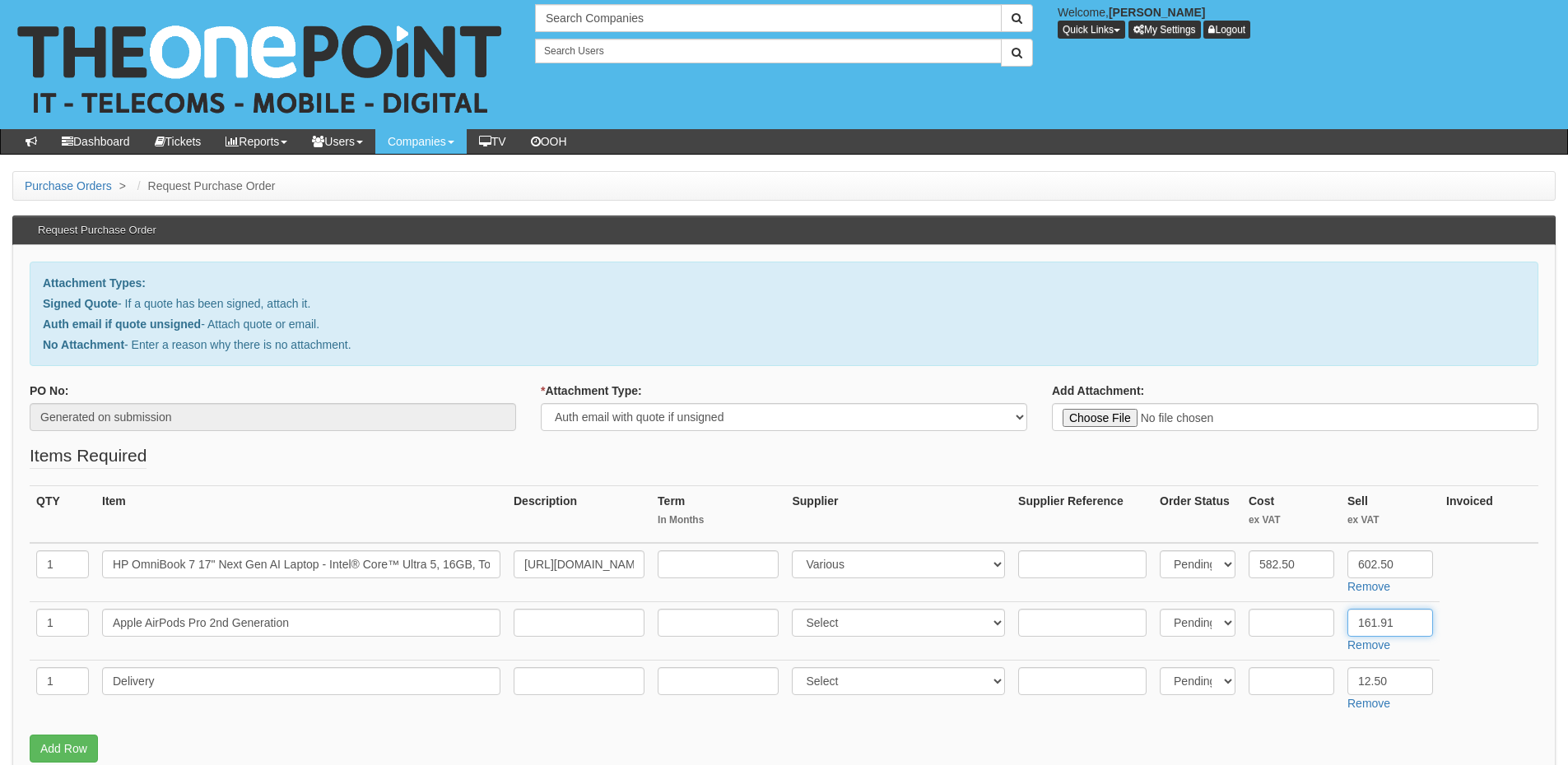
type input "161.91"
click at [1296, 631] on input "text" at bounding box center [1291, 623] width 86 height 28
type input "151.91"
click at [1087, 615] on input "text" at bounding box center [1081, 623] width 128 height 28
paste input "8675303"
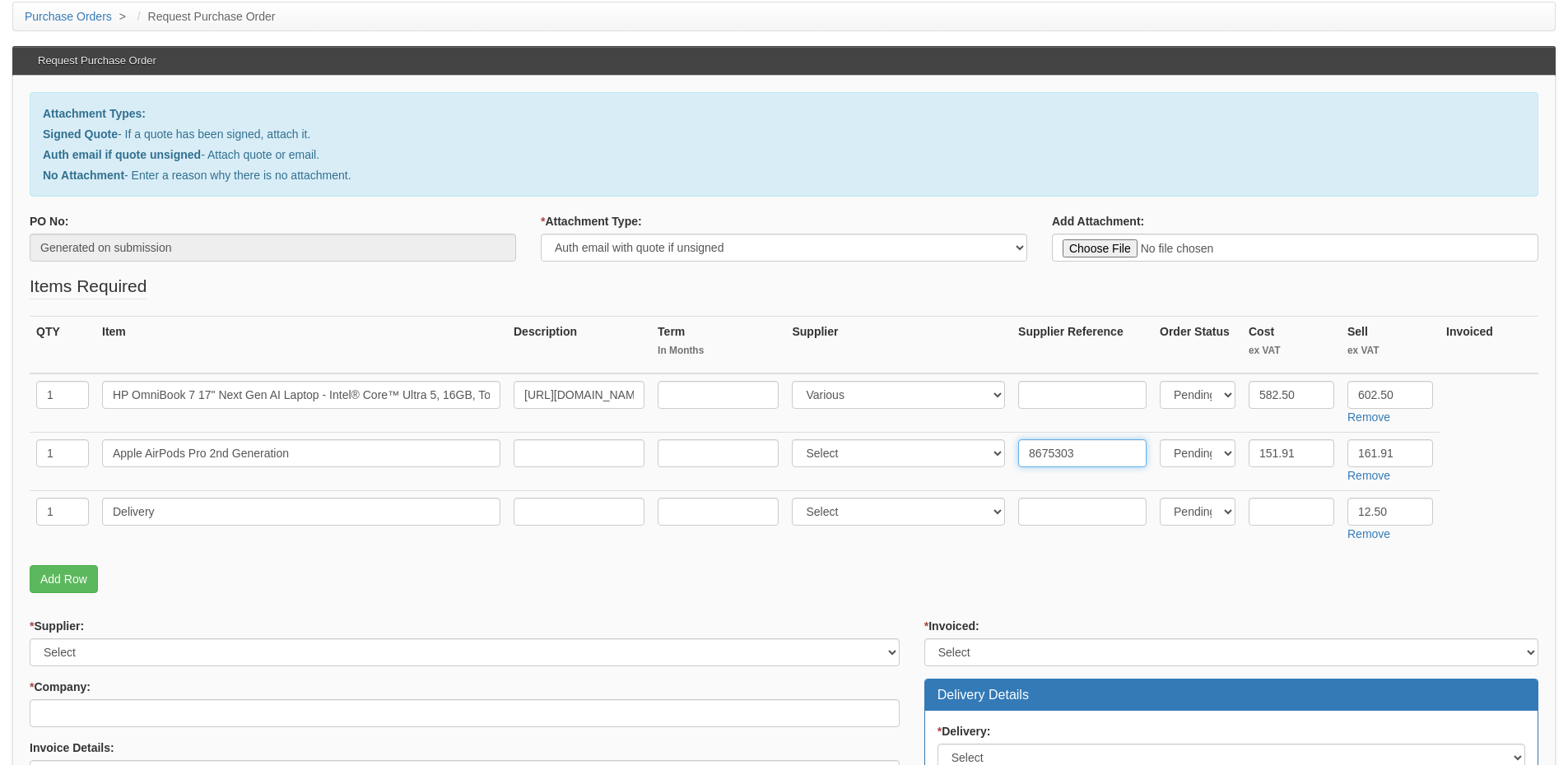
scroll to position [329, 0]
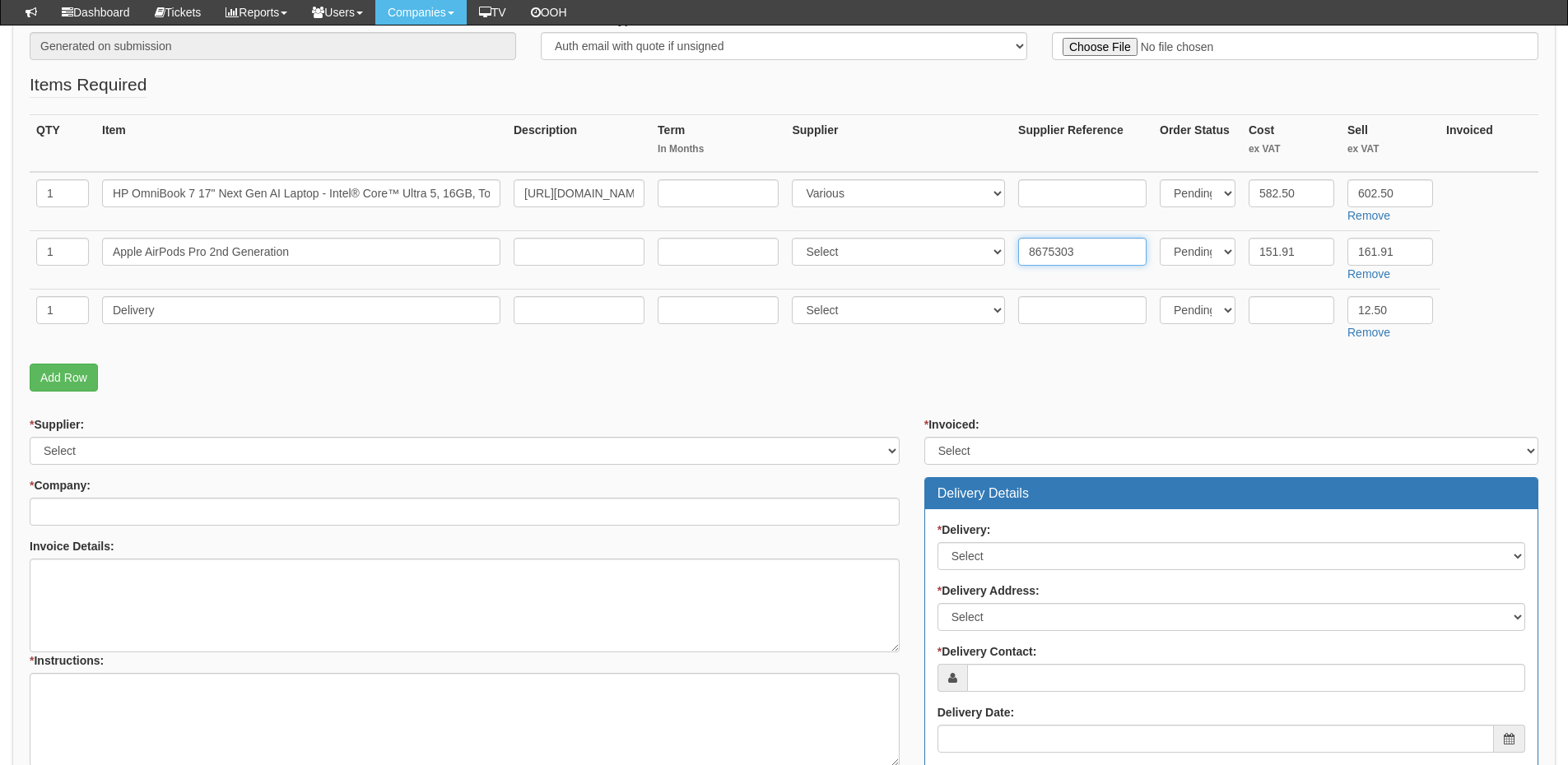
type input "8675303"
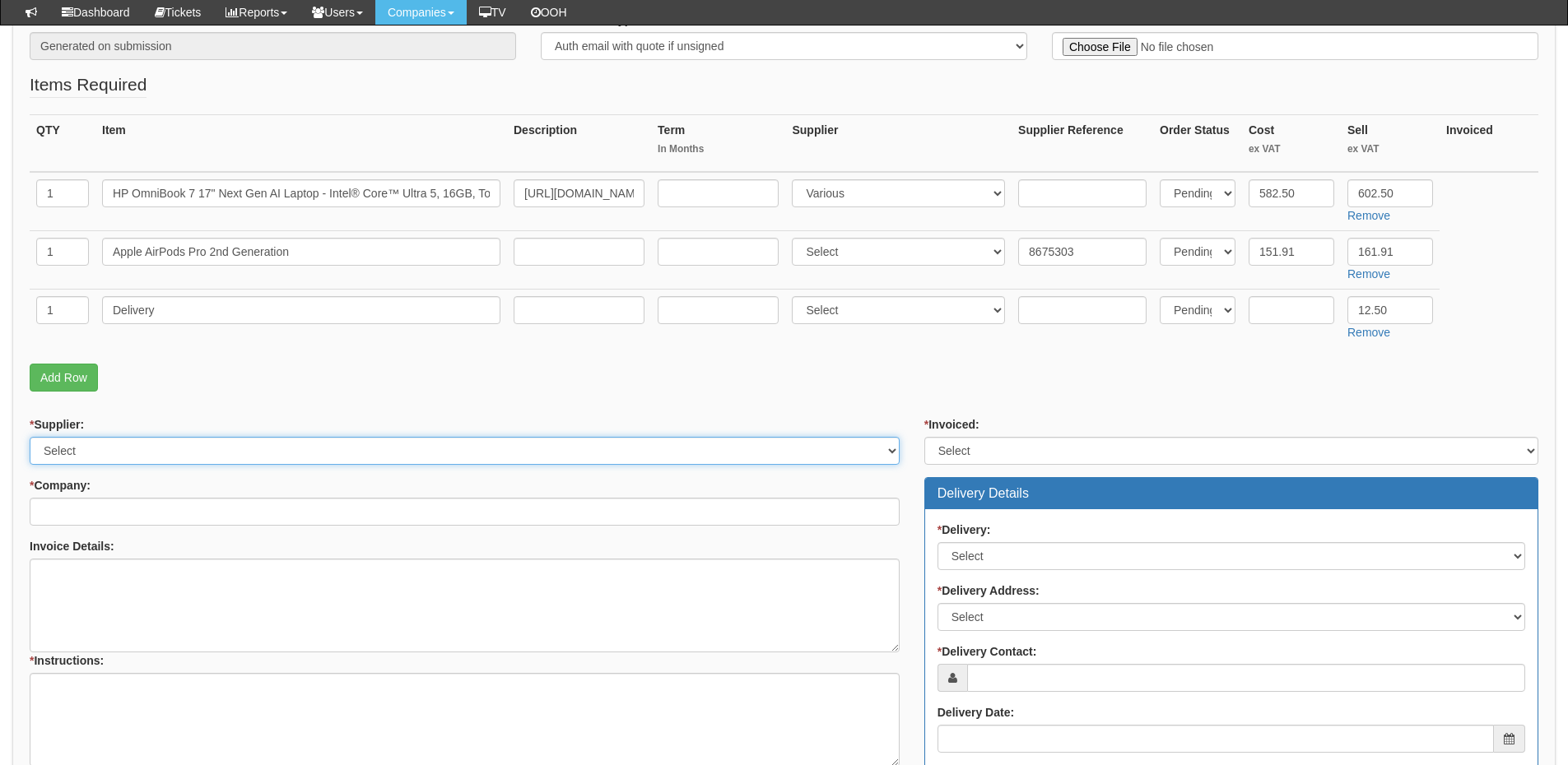
click at [153, 443] on select "Select 123 REG.co.uk 1Password 3 4Gon AA Jones Electric Ltd Abzorb Access Group…" at bounding box center [465, 450] width 870 height 28
select select "124"
click at [30, 437] on select "Select 123 REG.co.uk 1Password 3 4Gon AA Jones Electric Ltd Abzorb Access Group…" at bounding box center [465, 450] width 870 height 28
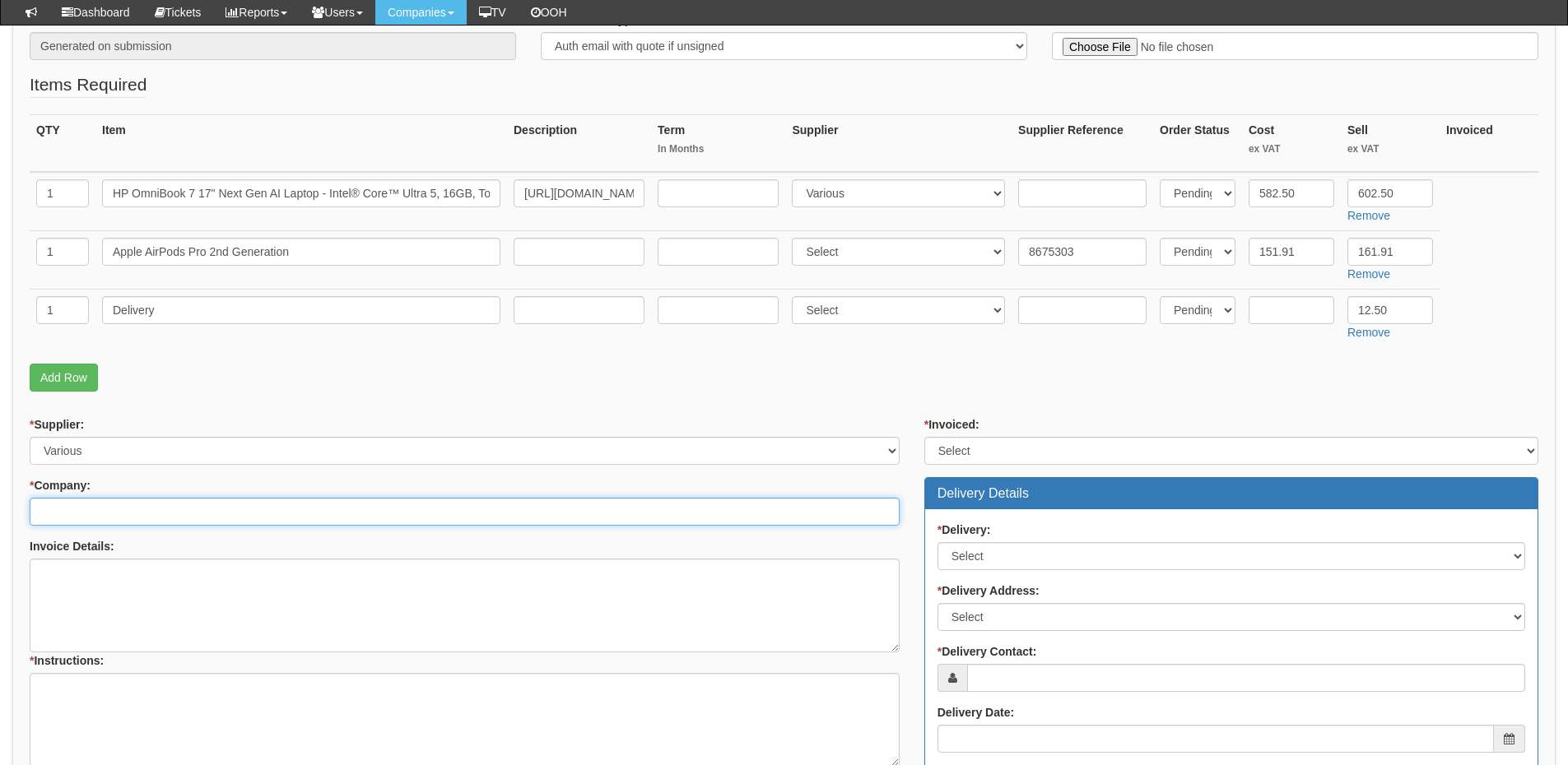
click at [128, 513] on input "* Company:" at bounding box center [465, 511] width 870 height 28
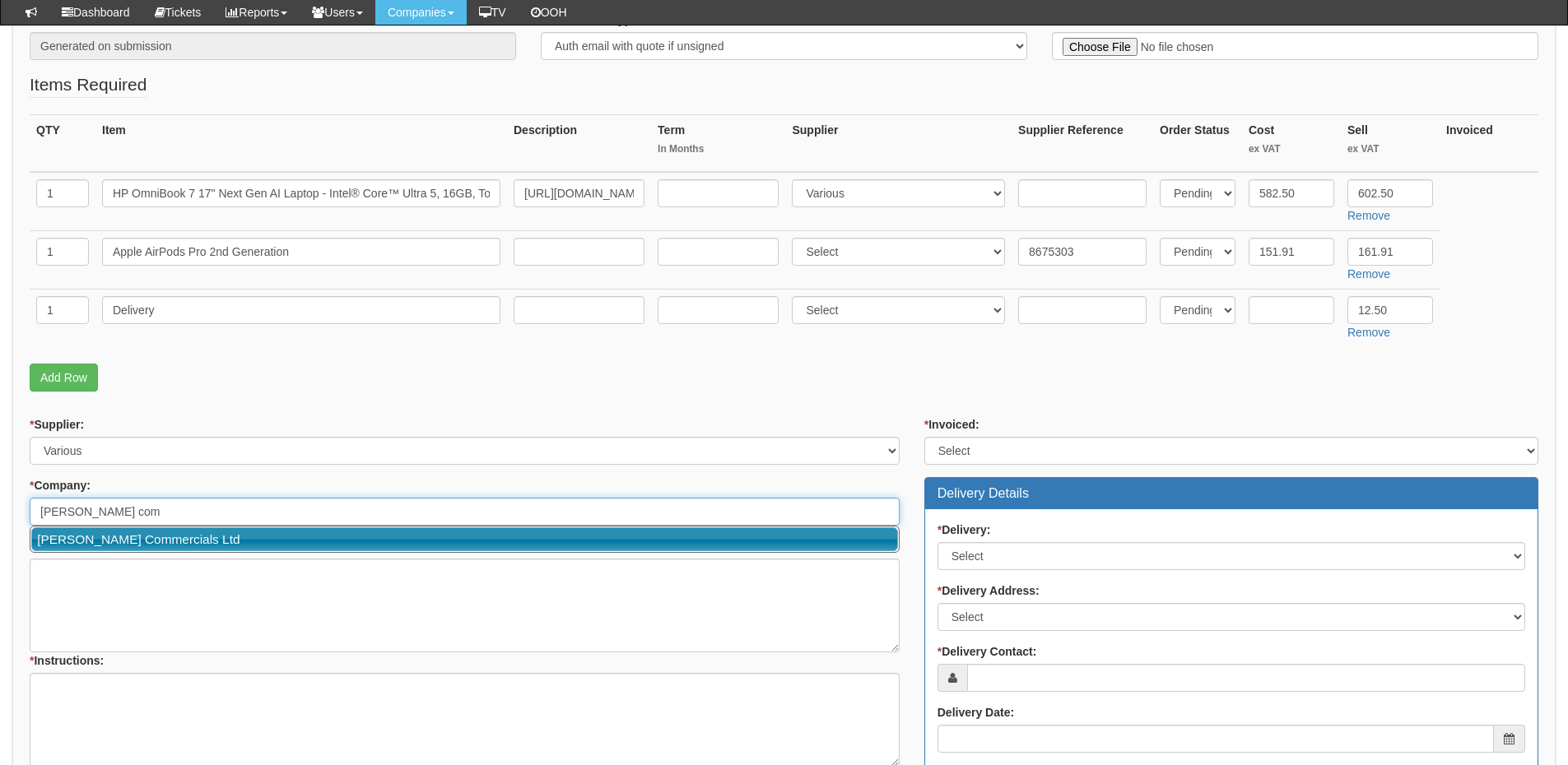
click at [124, 534] on link "[PERSON_NAME] Commercials Ltd" at bounding box center [465, 539] width 867 height 24
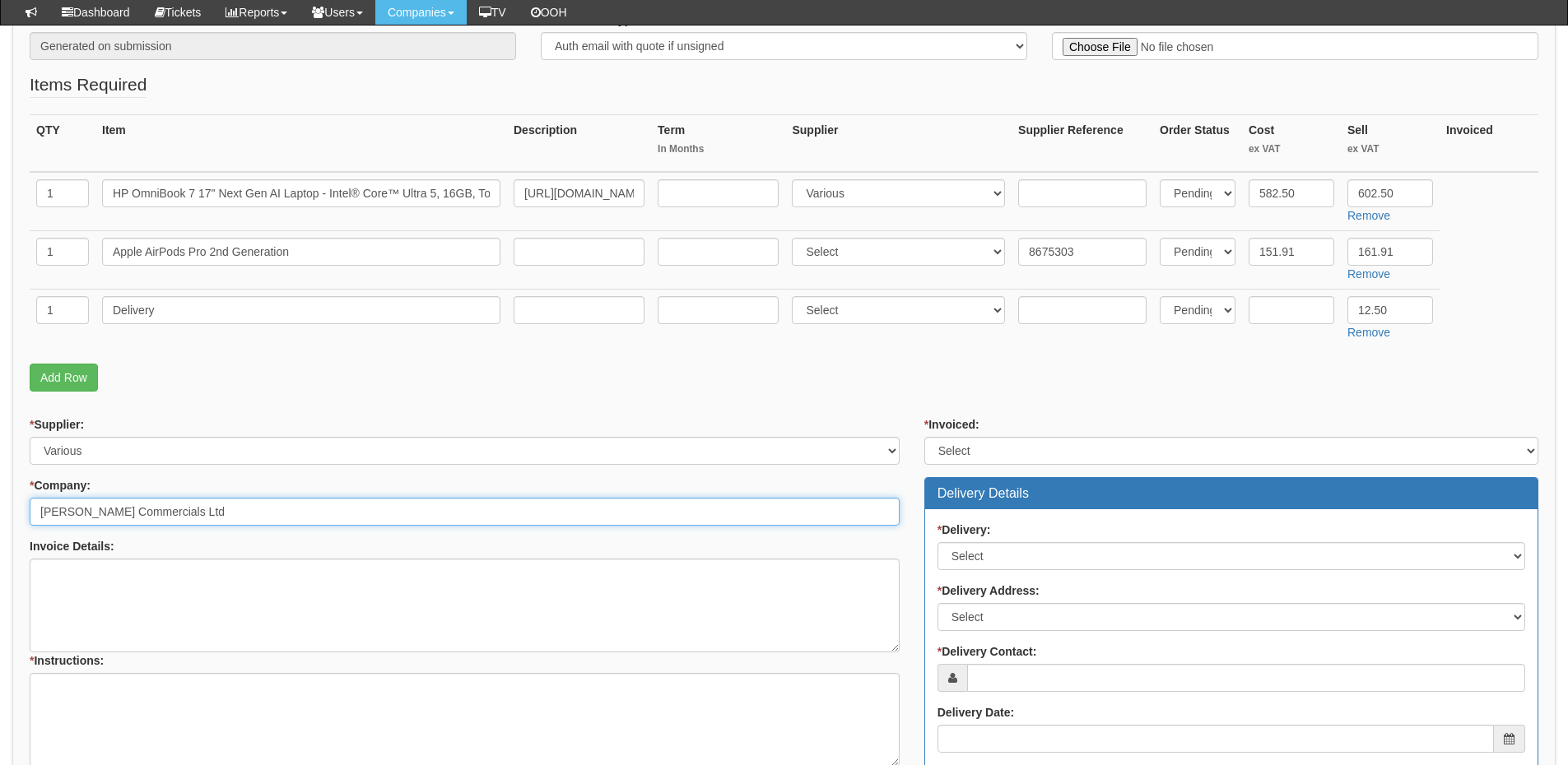
type input "[PERSON_NAME] Commercials Ltd"
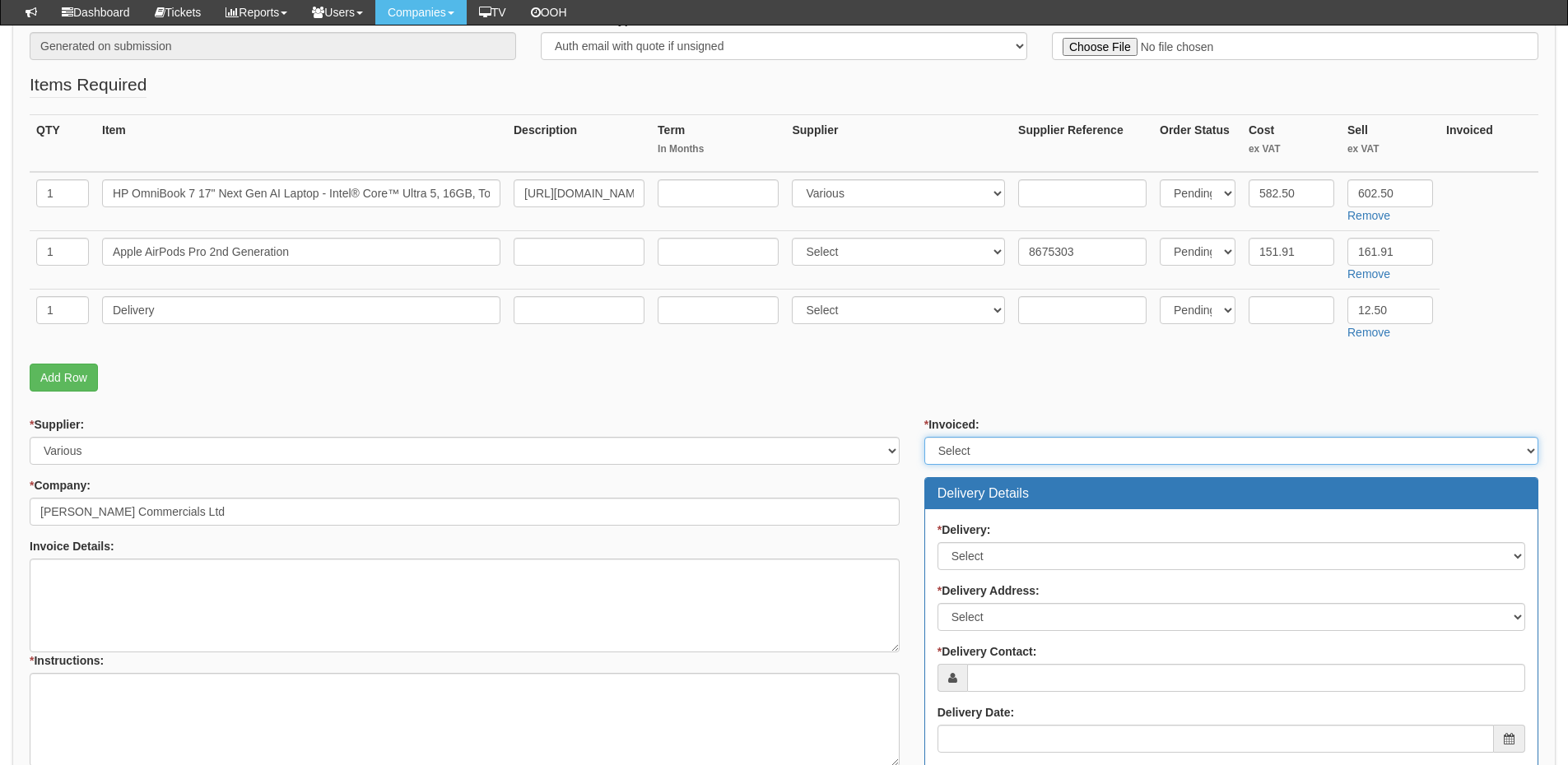
click at [974, 456] on select "Select Yes No N/A STB (part of order)" at bounding box center [1231, 450] width 614 height 28
select select "2"
click at [924, 437] on select "Select Yes No N/A STB (part of order)" at bounding box center [1231, 450] width 614 height 28
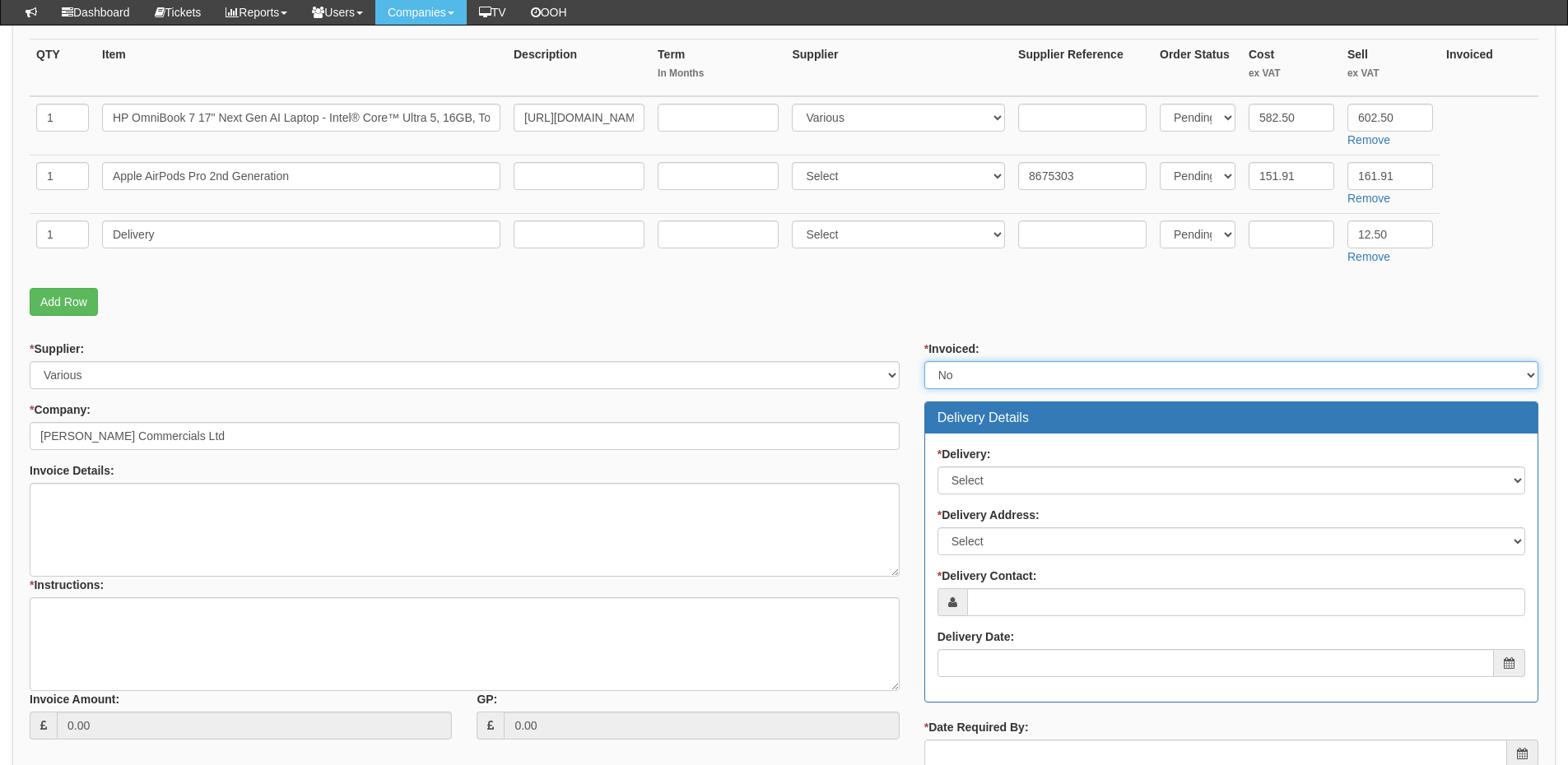
scroll to position [576, 0]
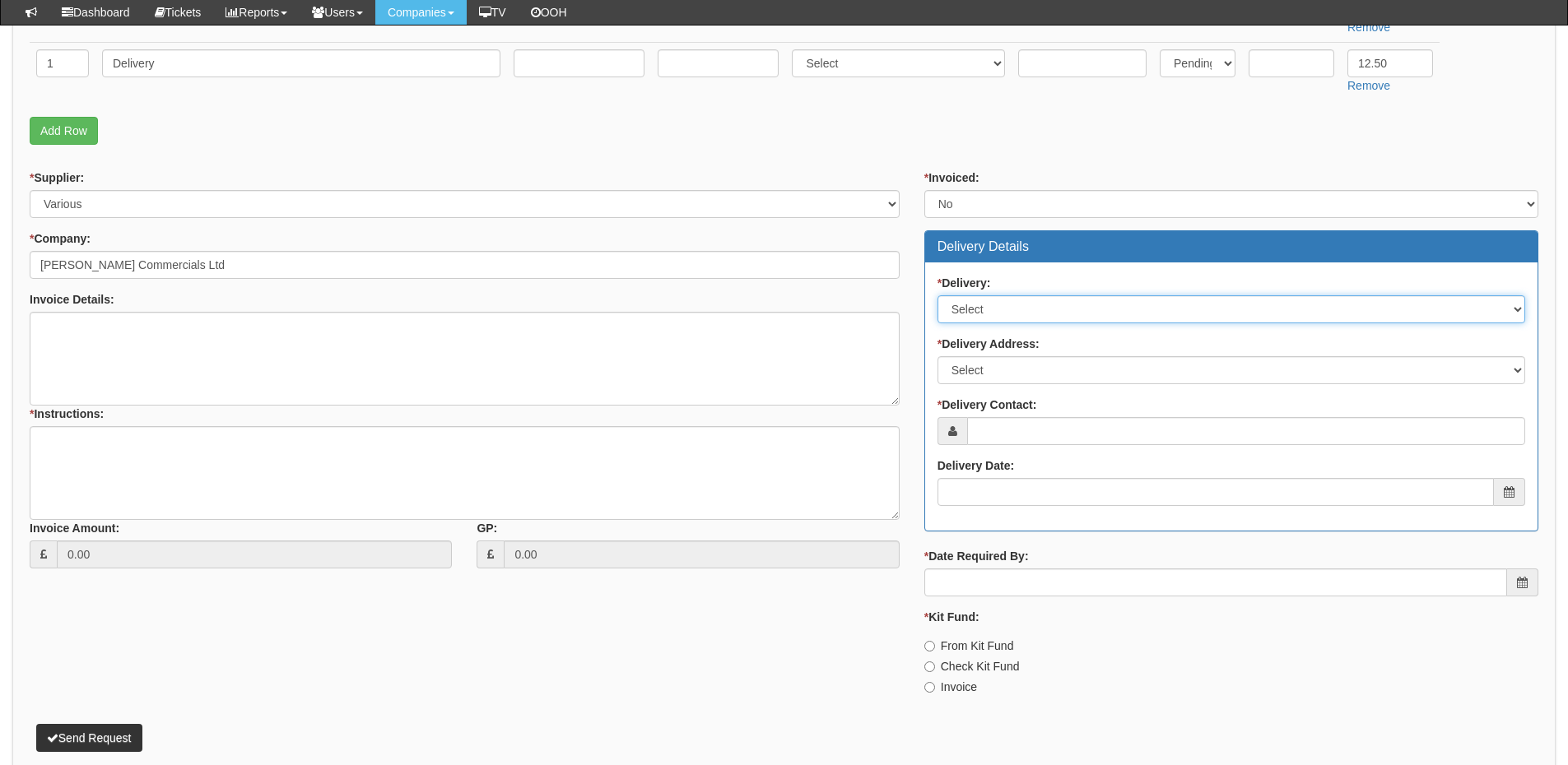
click at [980, 312] on select "Select No Not Applicable Yes" at bounding box center [1230, 309] width 588 height 28
select select "1"
click at [937, 295] on select "Select No Not Applicable Yes" at bounding box center [1230, 309] width 588 height 28
click at [985, 372] on select "Select Not Applicable Main Address - HU3 4UQ Other" at bounding box center [1230, 370] width 588 height 28
select select "company_main_address"
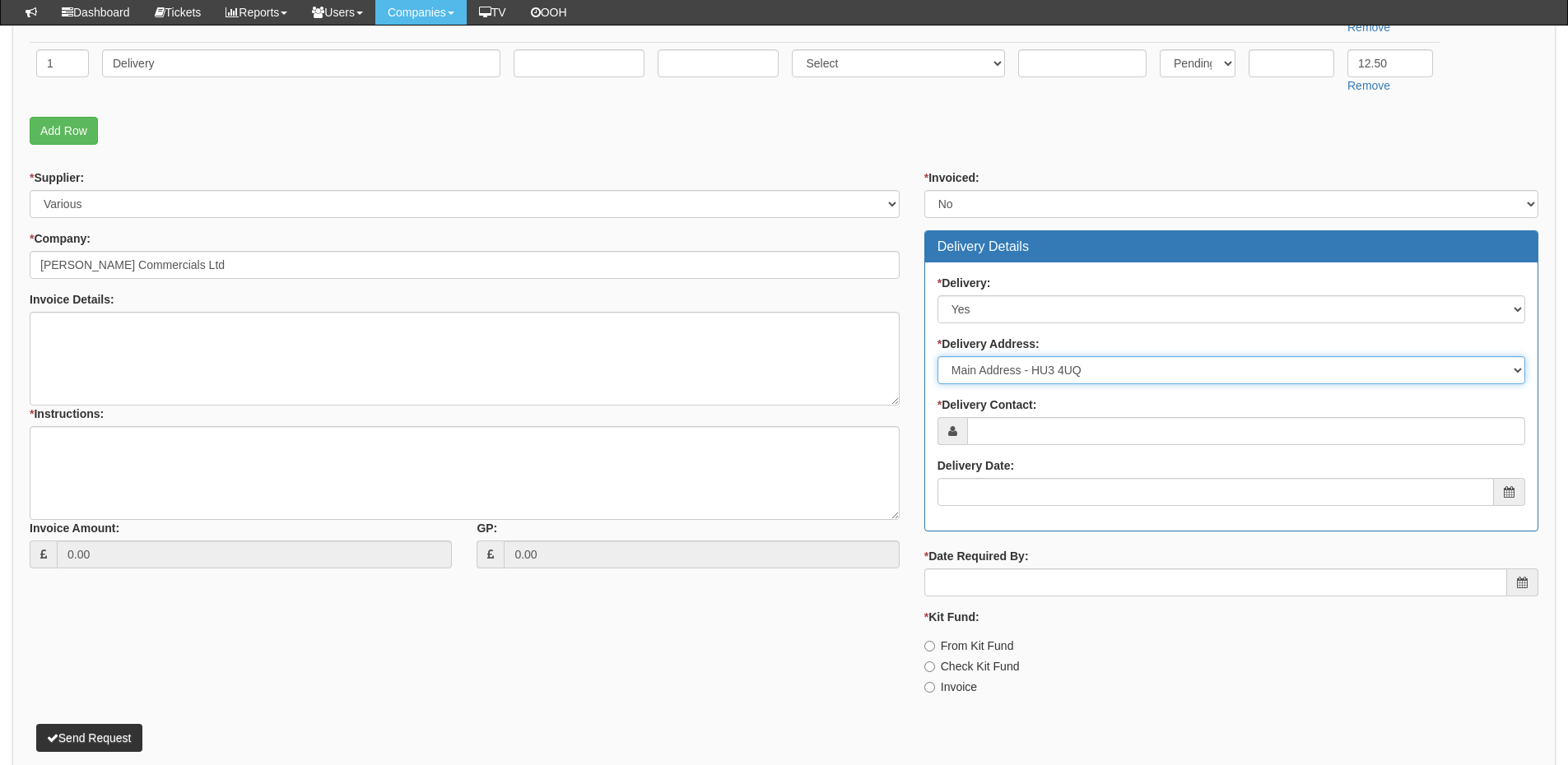
click at [937, 356] on select "Select Not Applicable Main Address - HU3 4UQ Other" at bounding box center [1230, 370] width 588 height 28
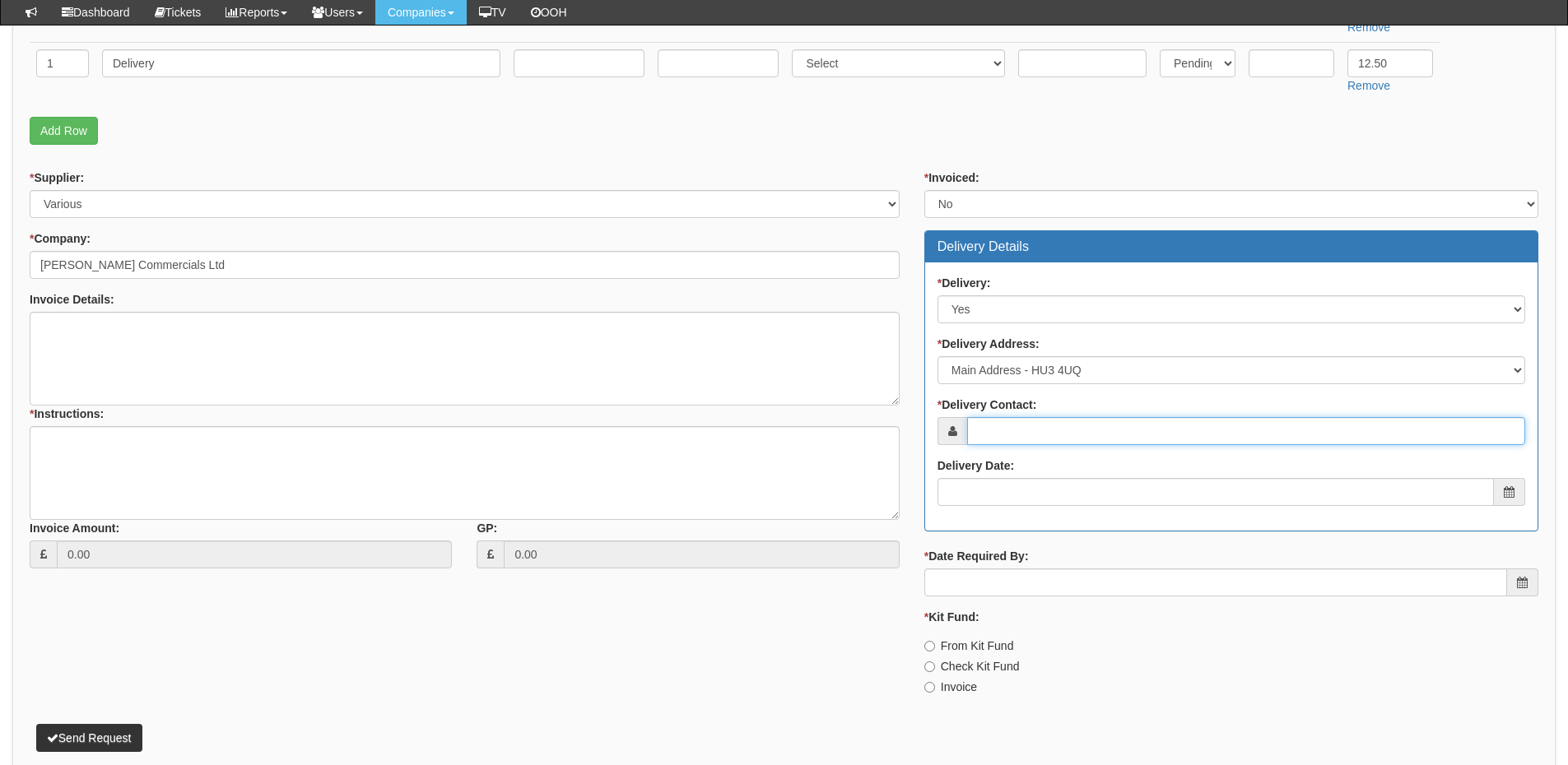
click at [1002, 430] on input "* Delivery Contact:" at bounding box center [1246, 431] width 558 height 28
type input "Cara Innes"
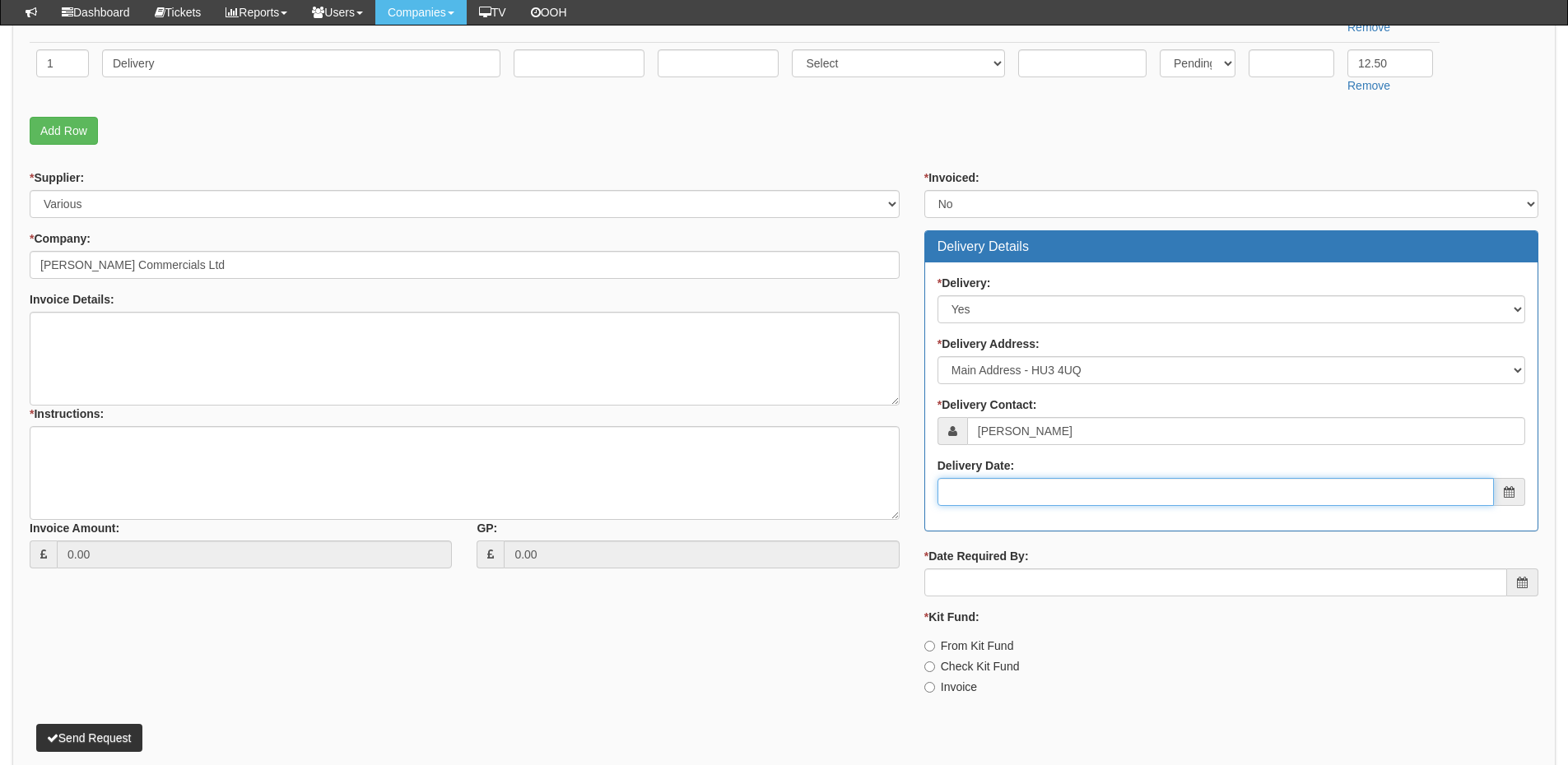
click at [1011, 483] on input "Delivery Date:" at bounding box center [1215, 492] width 556 height 28
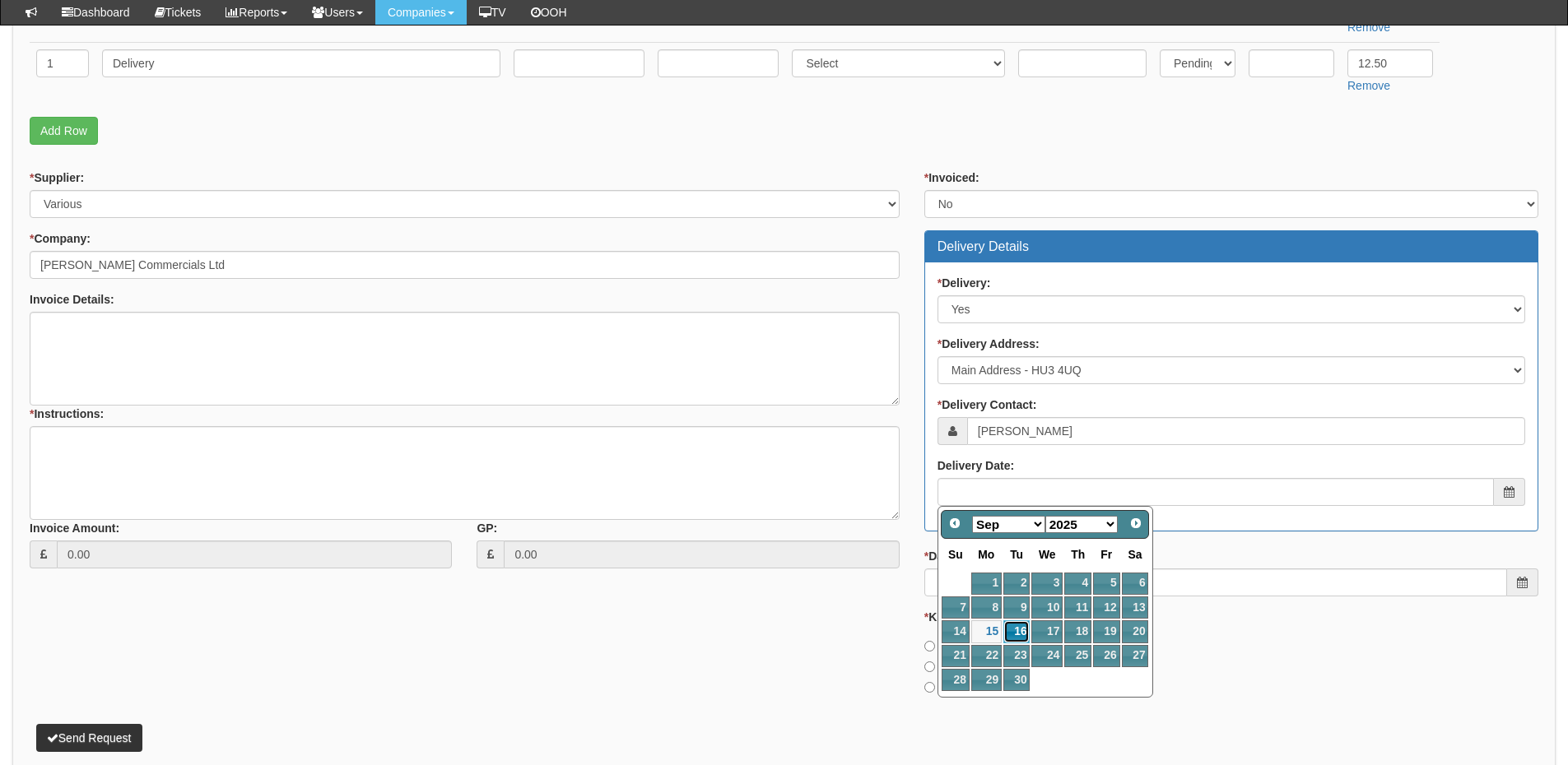
click at [1024, 634] on link "16" at bounding box center [1016, 632] width 26 height 22
type input "2025-09-16"
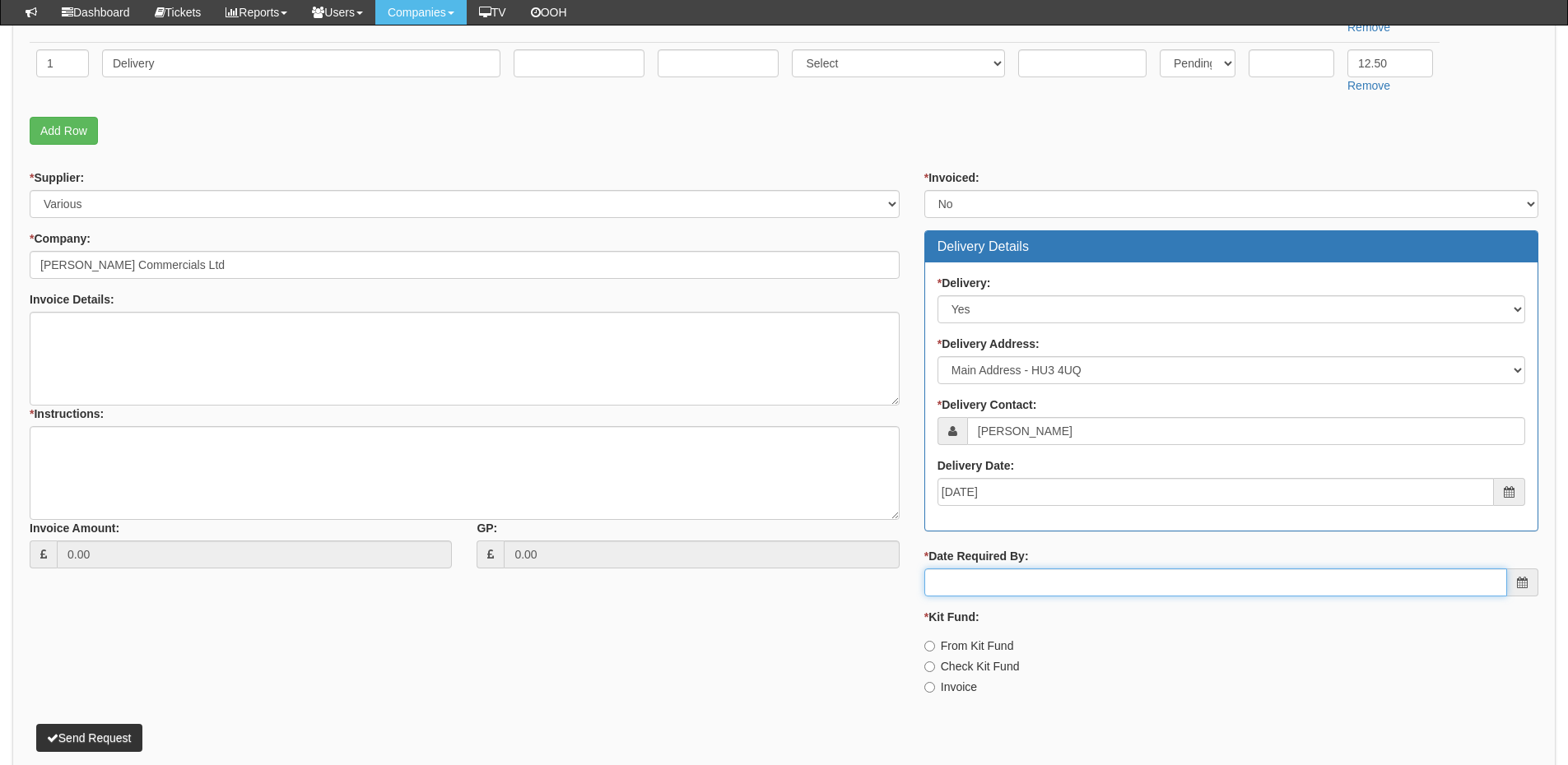
click at [1035, 578] on input "* Date Required By:" at bounding box center [1215, 583] width 583 height 28
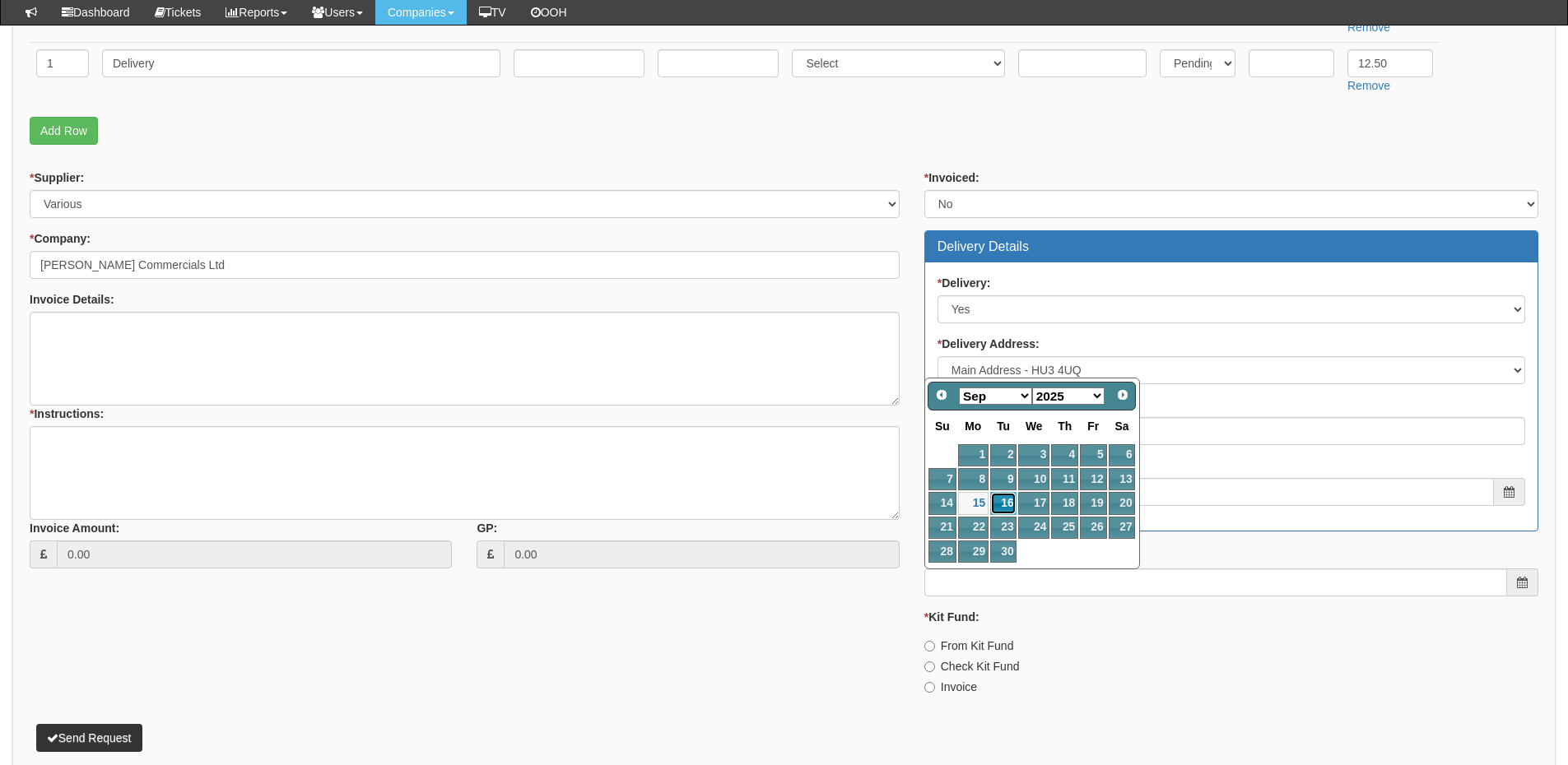
click at [1010, 500] on link "16" at bounding box center [1002, 503] width 26 height 22
type input "2025-09-16"
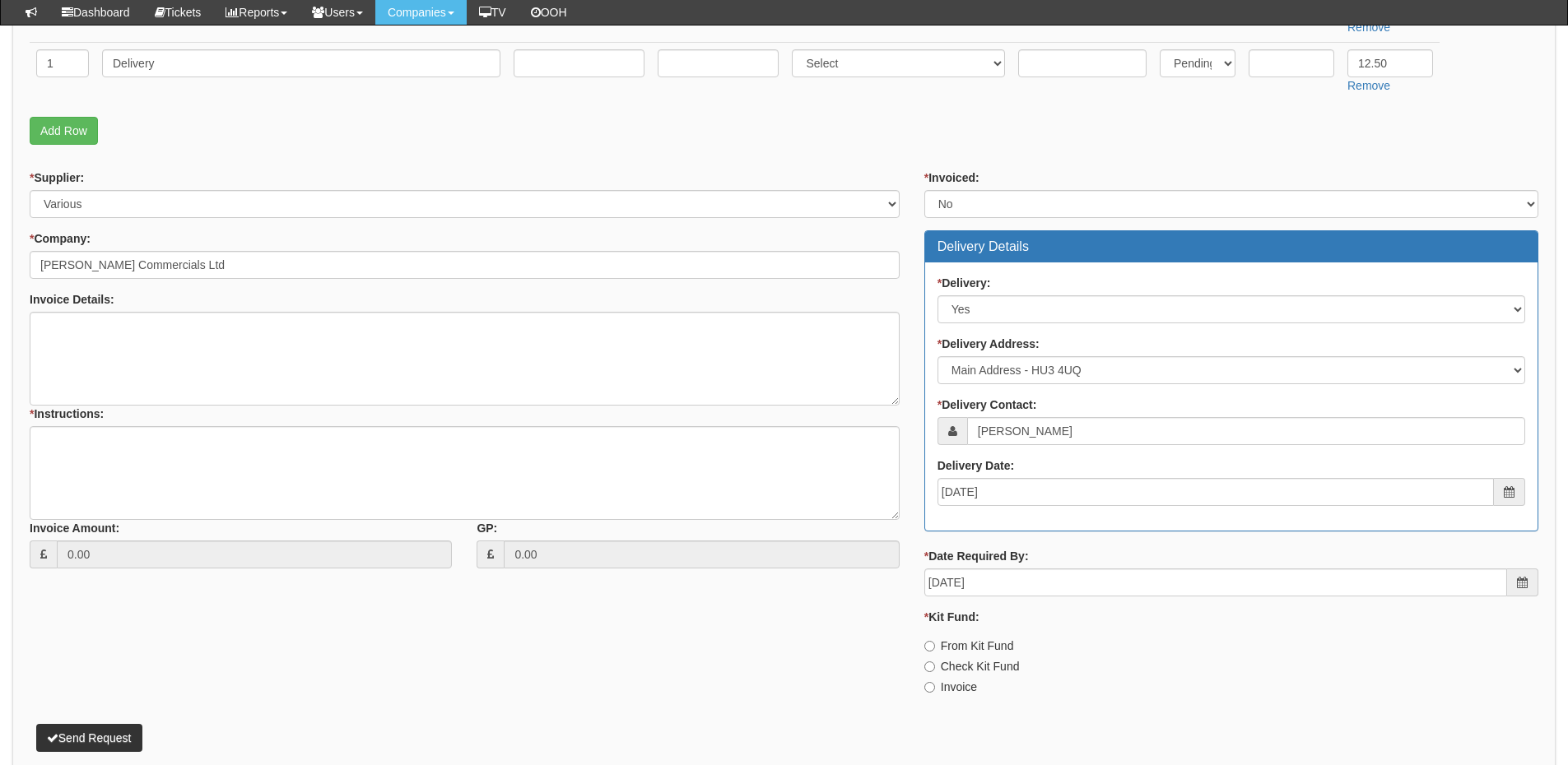
click at [943, 681] on label "Invoice" at bounding box center [951, 687] width 53 height 16
click at [935, 682] on input "Invoice" at bounding box center [929, 687] width 11 height 11
radio input "true"
click at [114, 450] on textarea "* Instructions:" at bounding box center [465, 473] width 870 height 94
click at [213, 440] on textarea "The laptop is for personal use" at bounding box center [465, 473] width 870 height 94
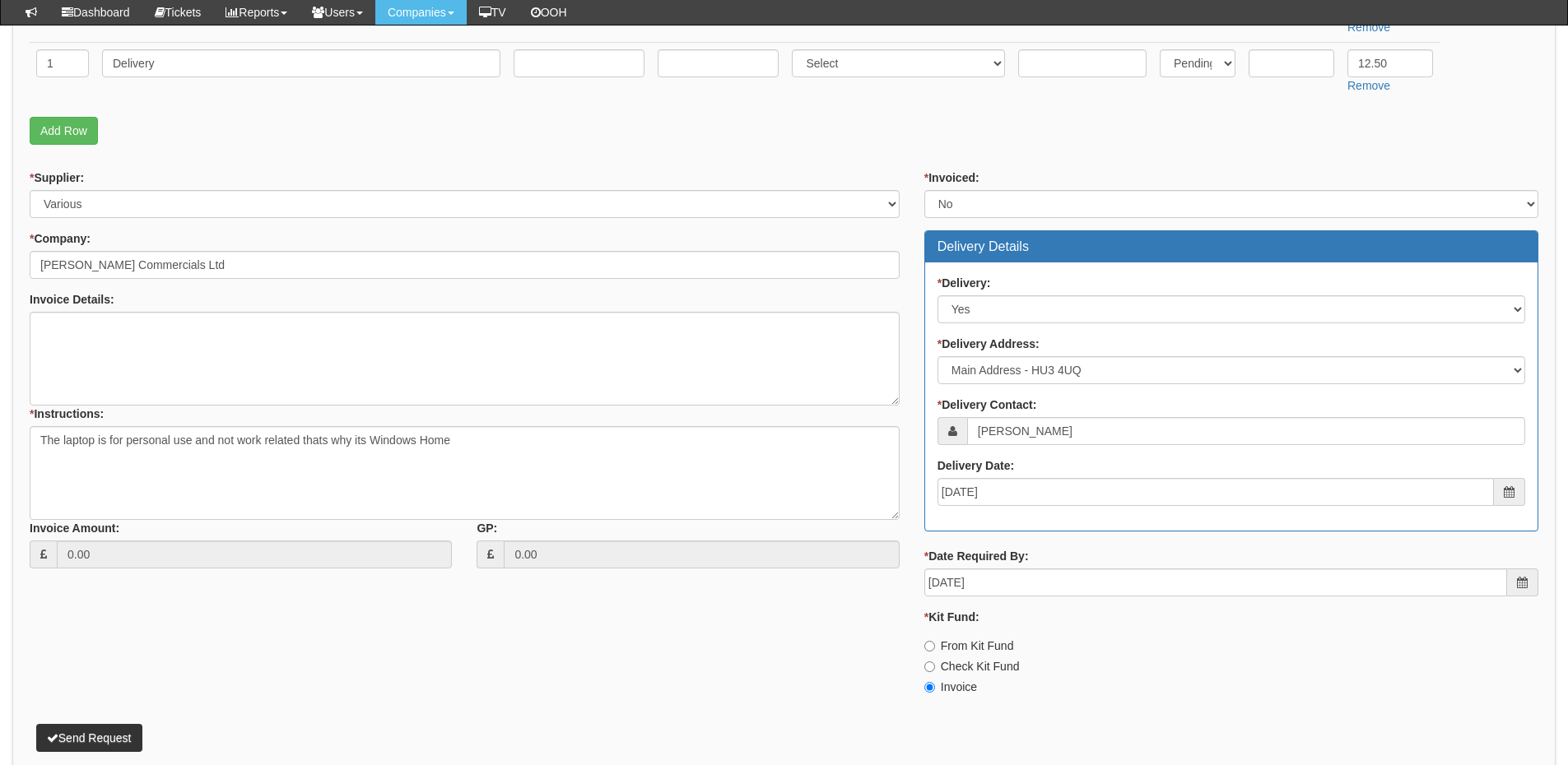
drag, startPoint x: 304, startPoint y: 442, endPoint x: 377, endPoint y: 36, distance: 412.5
click at [377, 36] on td "Apple AirPods Pro 2nd Generation" at bounding box center [301, 13] width 411 height 59
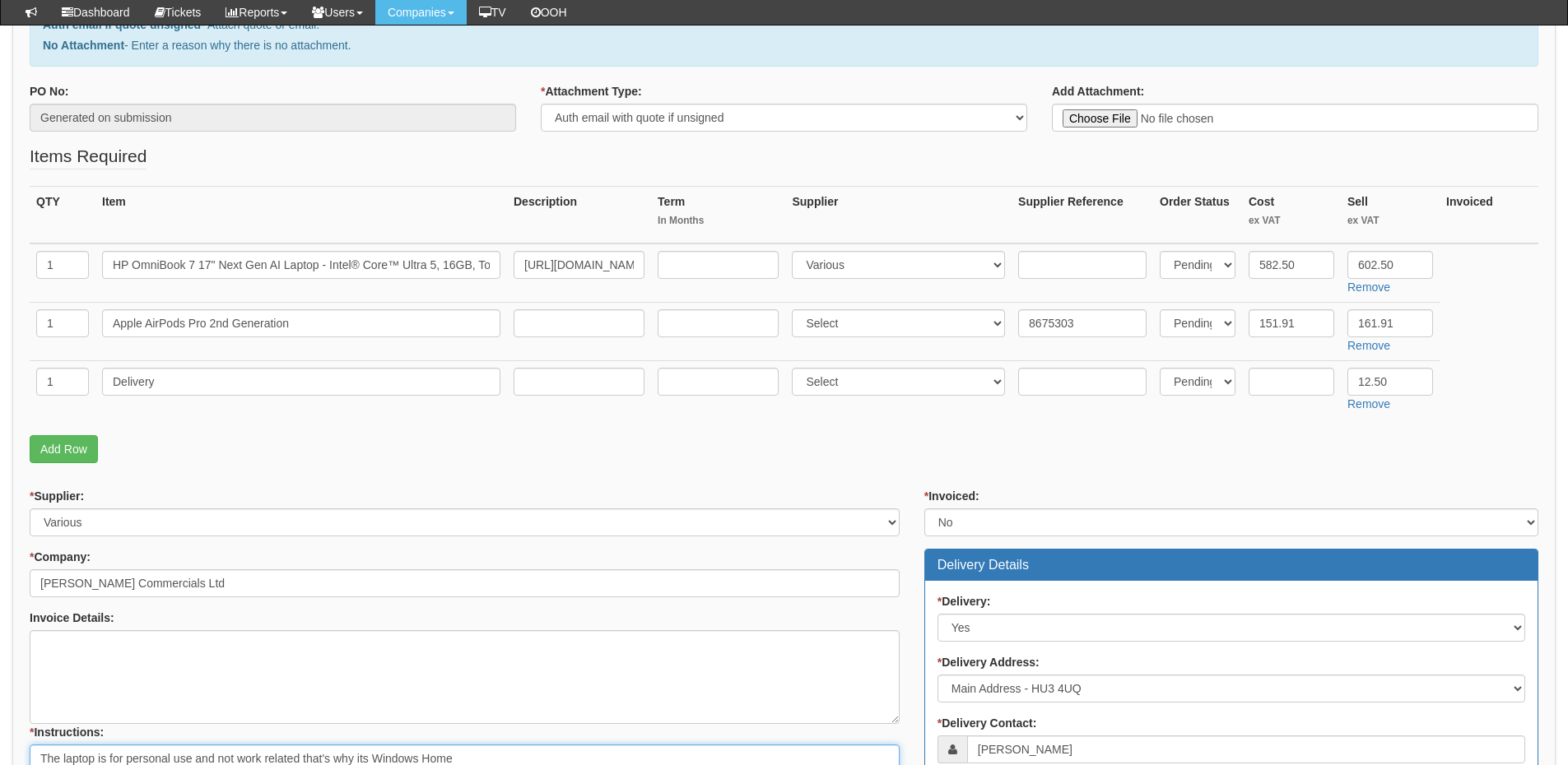
scroll to position [247, 0]
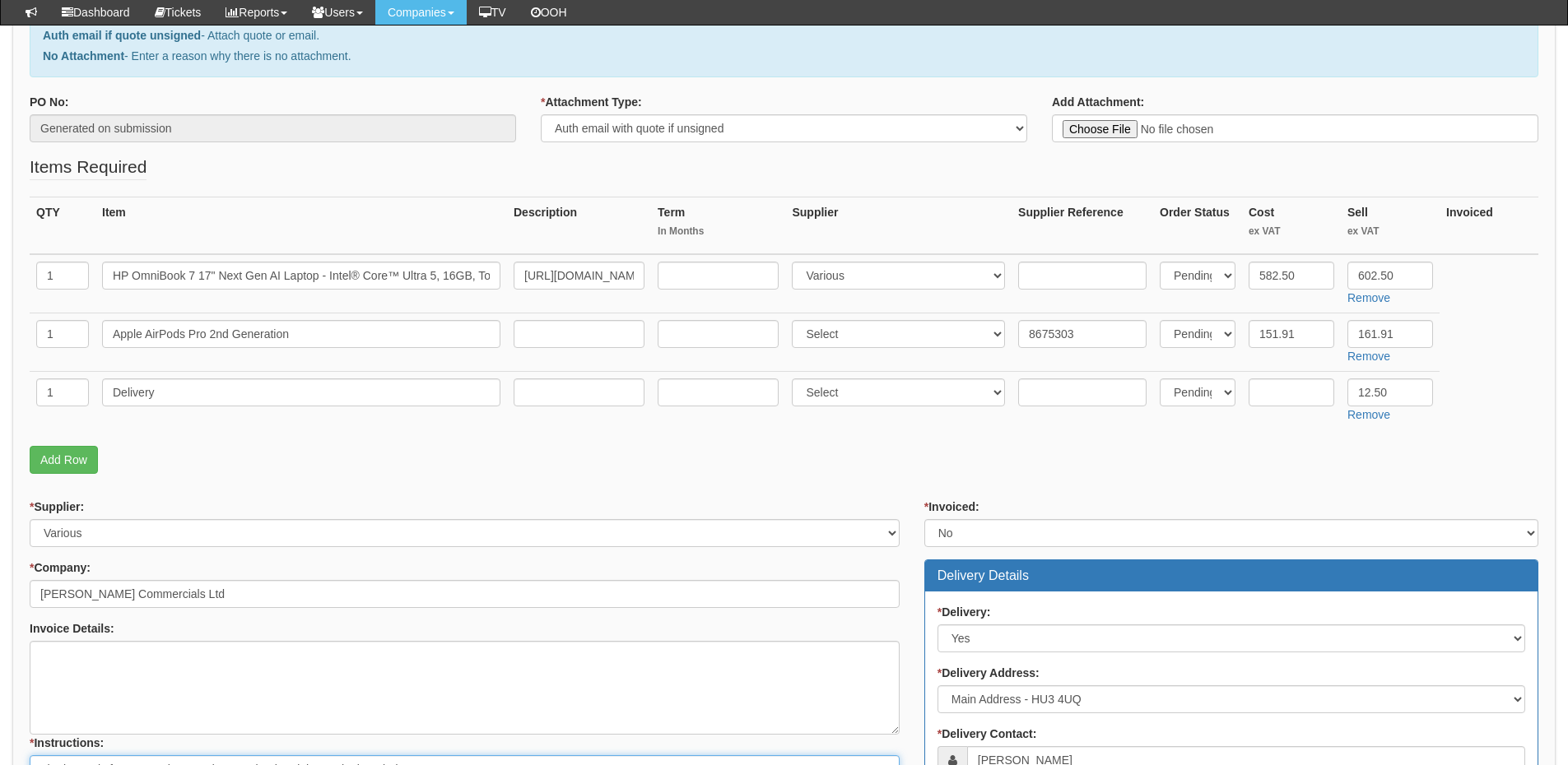
type textarea "The laptop is for personal use and not work related that's why its Windows Home"
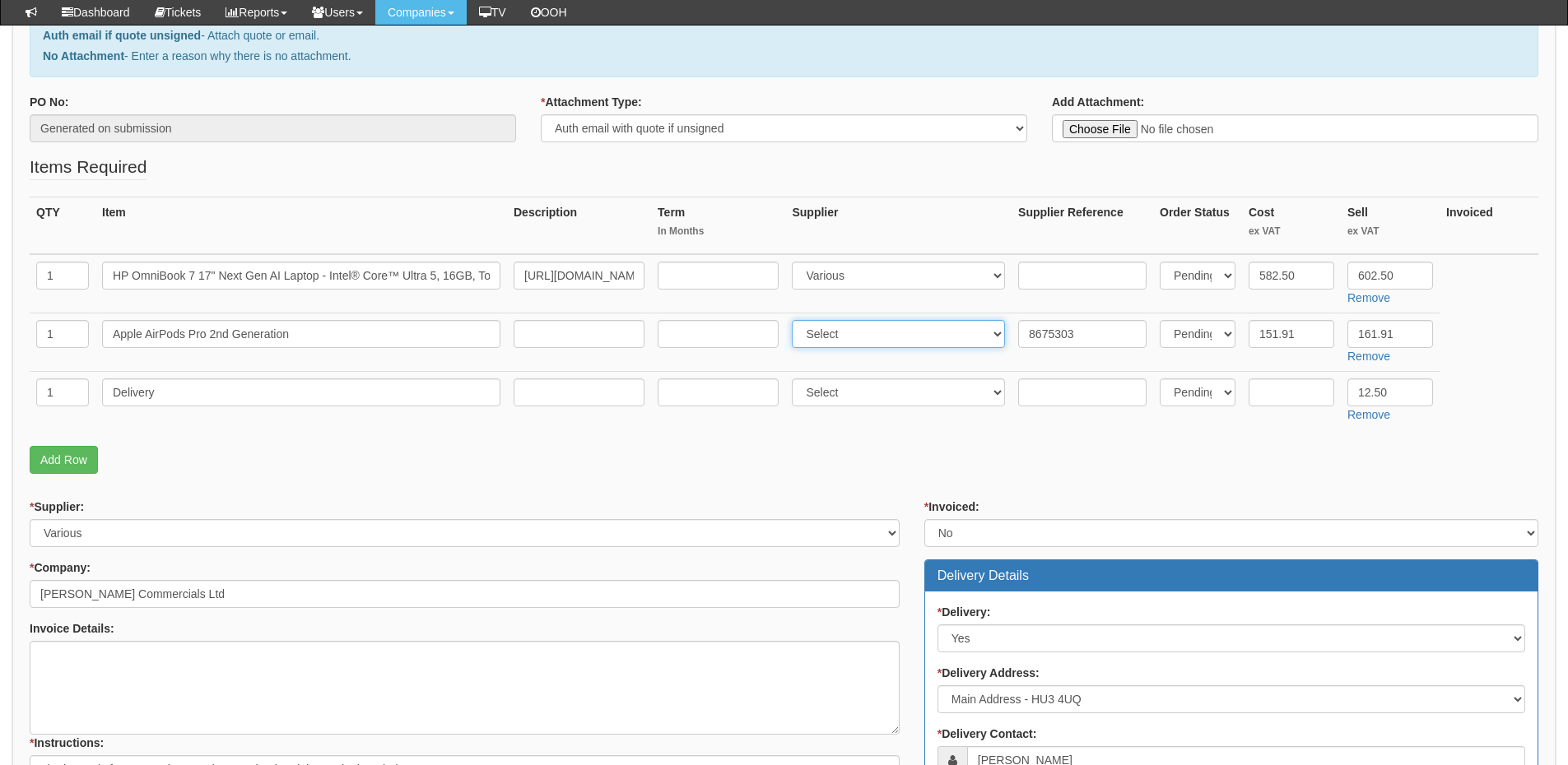
click at [833, 337] on select "Select 123 REG.co.uk 1Password 3 4Gon AA Jones Electric Ltd Abzorb Access Group…" at bounding box center [897, 333] width 213 height 28
select select "19"
click at [795, 320] on select "Select 123 REG.co.uk 1Password 3 4Gon AA Jones Electric Ltd Abzorb Access Group…" at bounding box center [897, 333] width 213 height 28
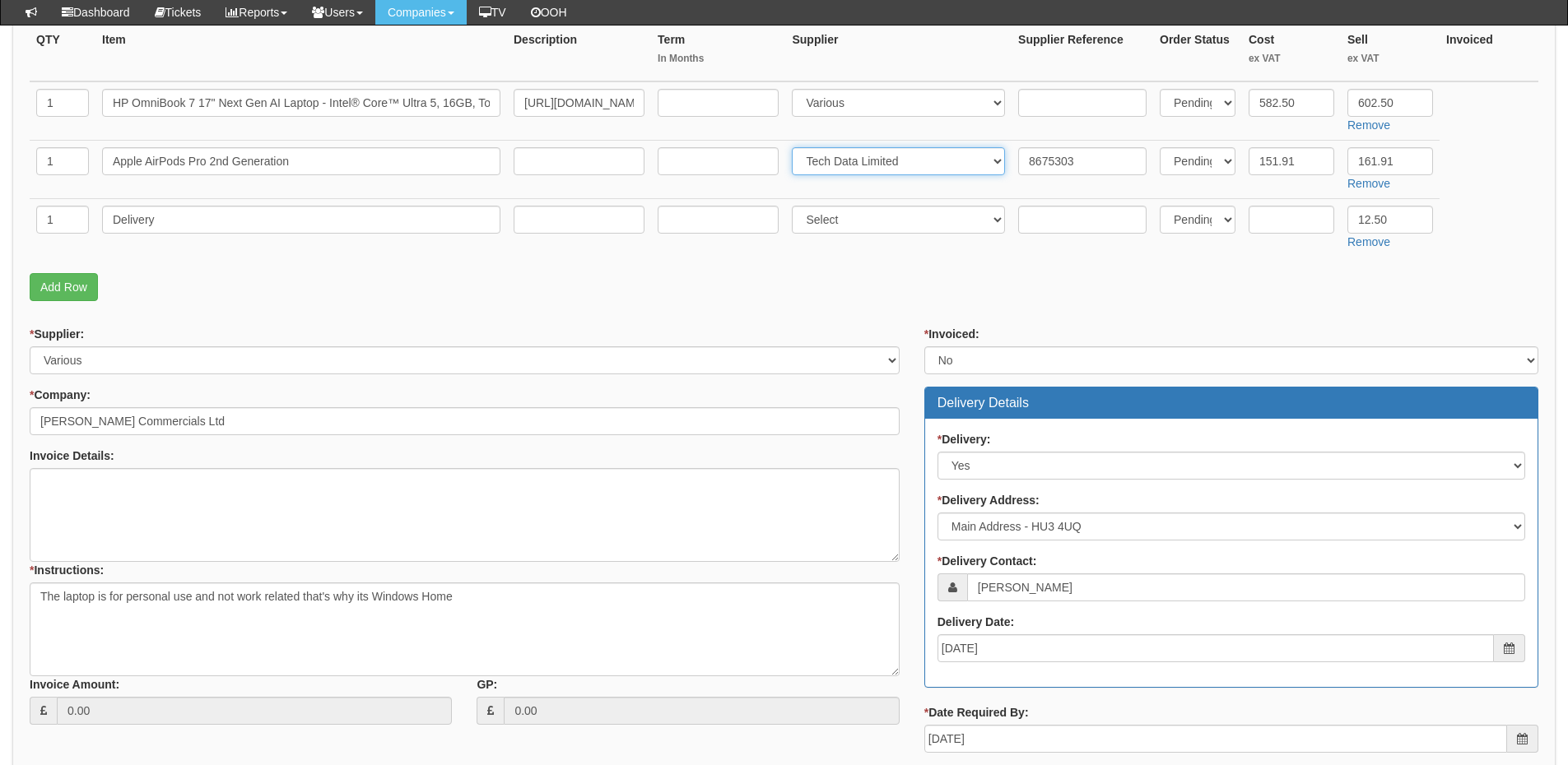
scroll to position [576, 0]
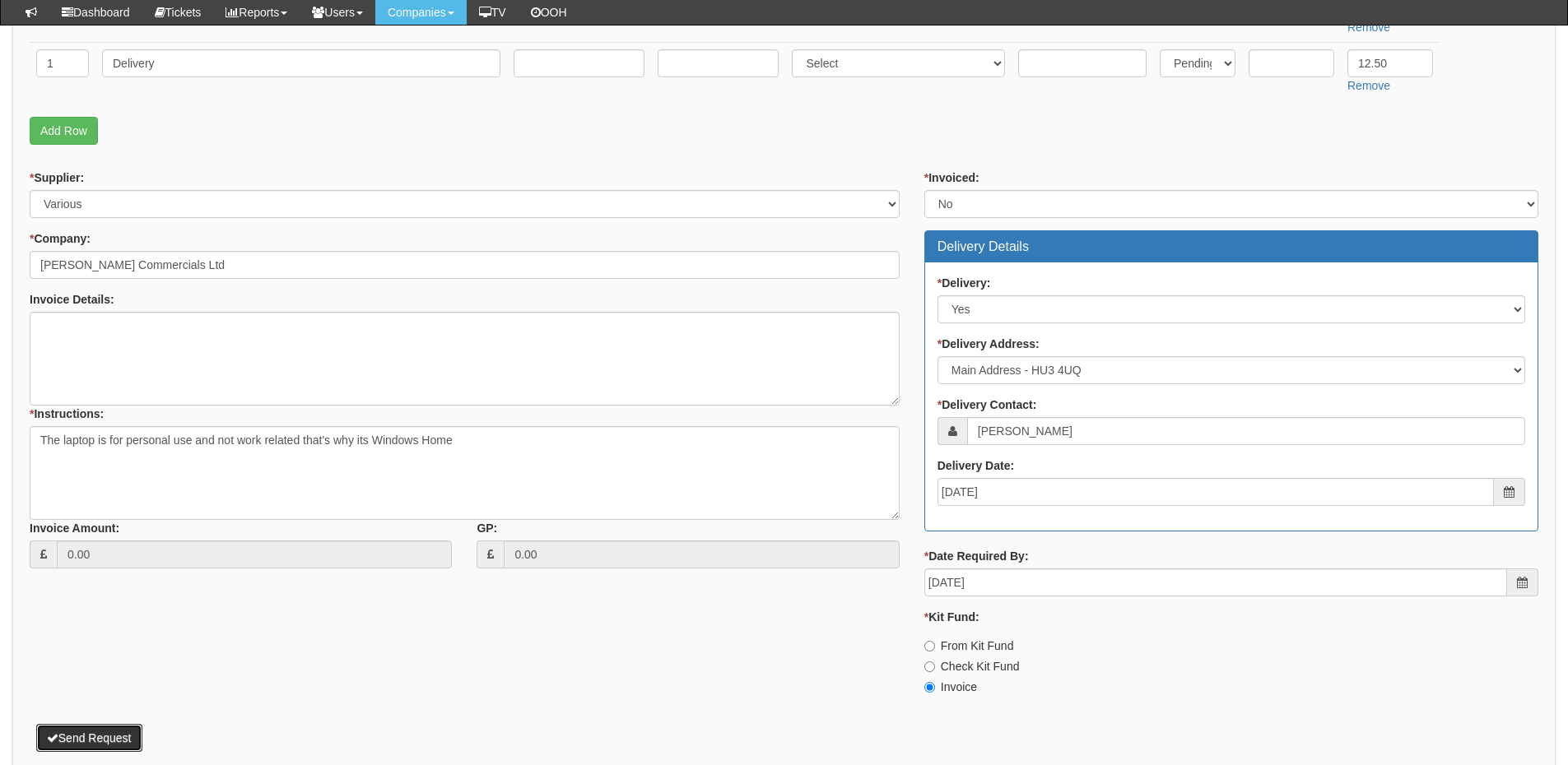
click at [102, 738] on button "Send Request" at bounding box center [89, 738] width 106 height 28
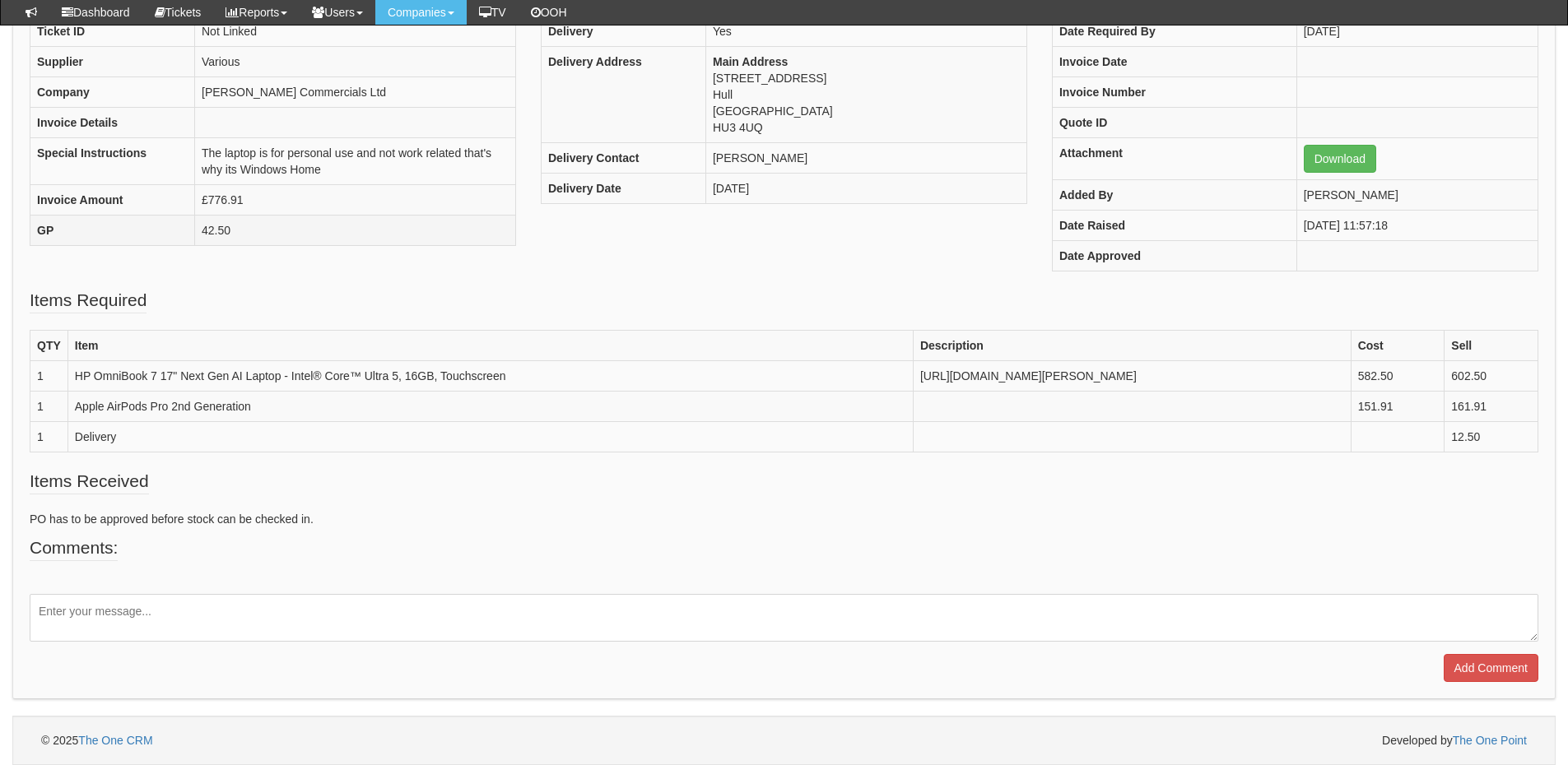
scroll to position [416, 0]
click at [149, 617] on textarea at bounding box center [784, 618] width 1509 height 47
type textarea "Please take the cost from kit fund"
click at [1489, 666] on input "Add Comment" at bounding box center [1491, 667] width 95 height 28
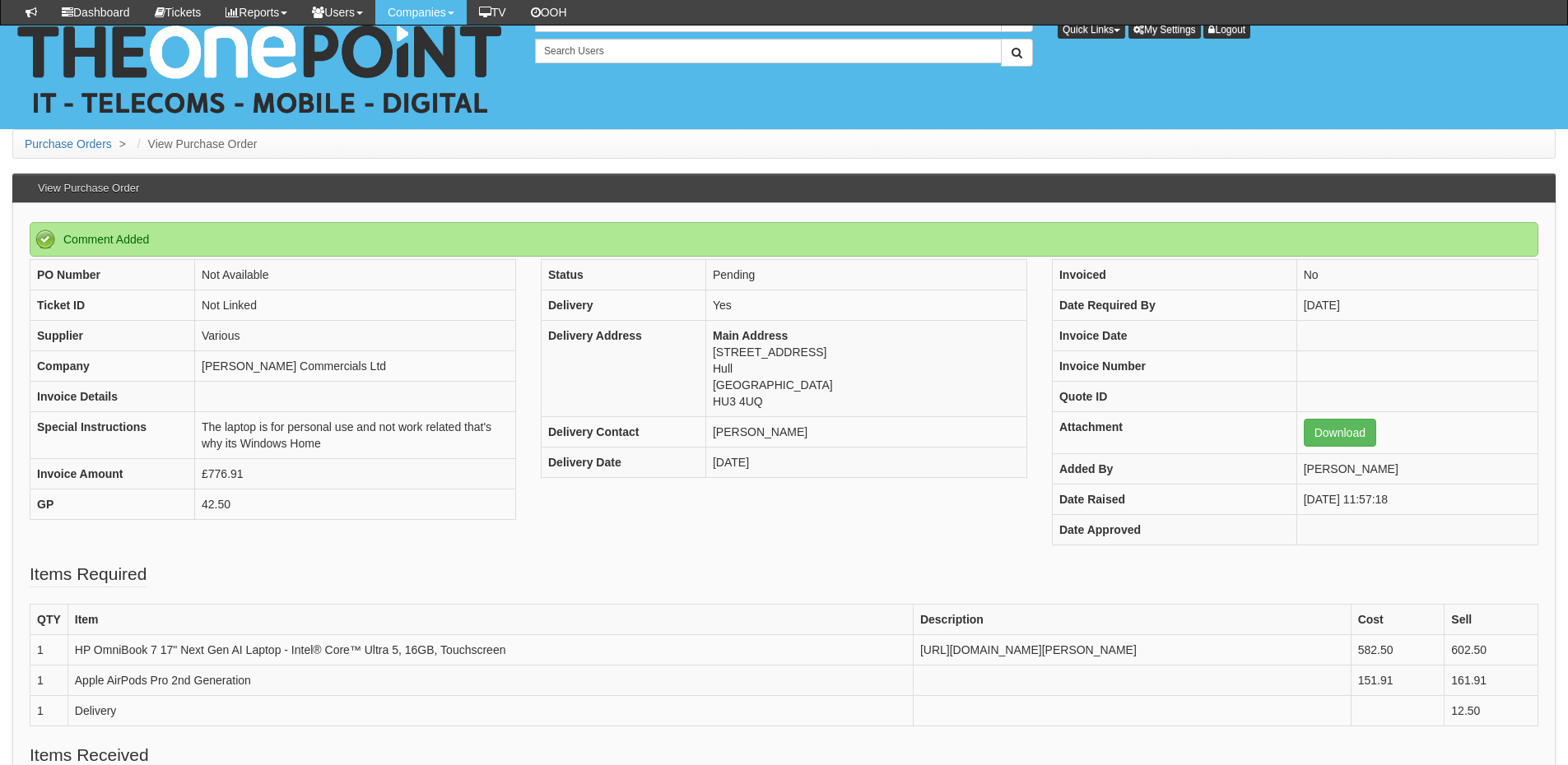
scroll to position [528, 0]
